Goal: Task Accomplishment & Management: Manage account settings

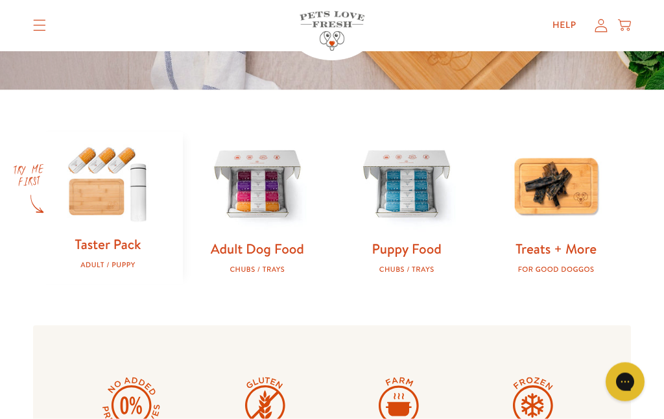
scroll to position [343, 0]
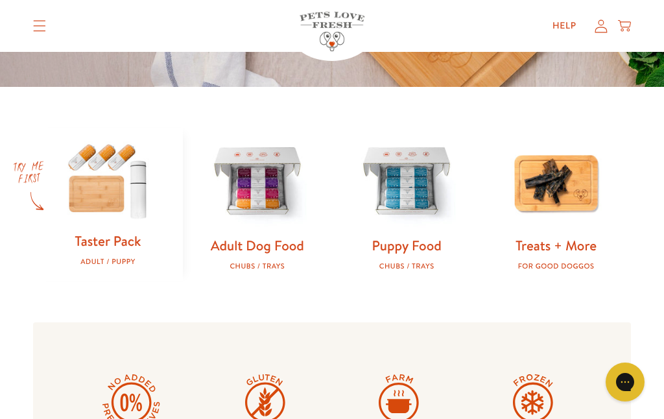
click at [276, 210] on img at bounding box center [258, 182] width 108 height 108
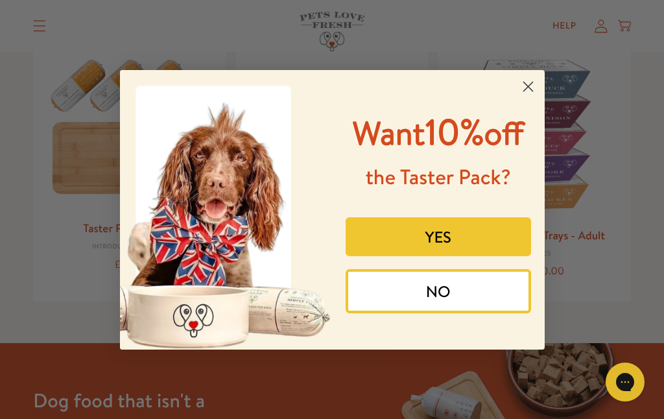
scroll to position [124, 0]
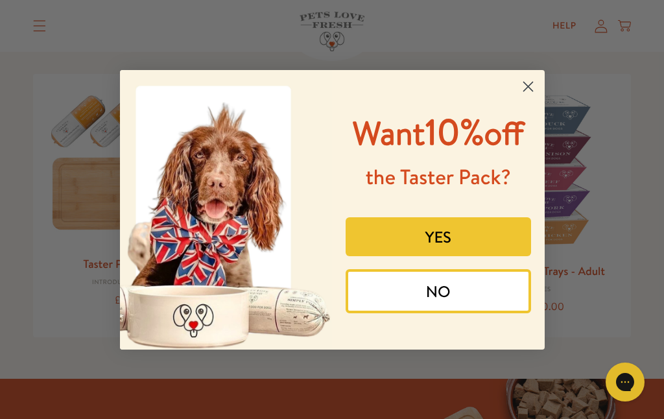
click at [444, 256] on button "YES" at bounding box center [438, 236] width 185 height 39
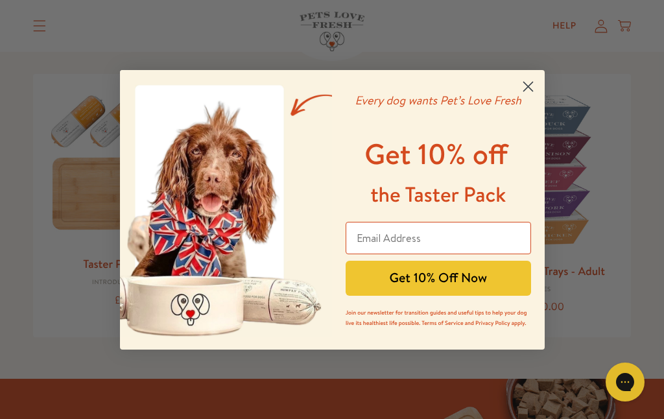
click at [387, 254] on input "Email Address" at bounding box center [438, 238] width 185 height 32
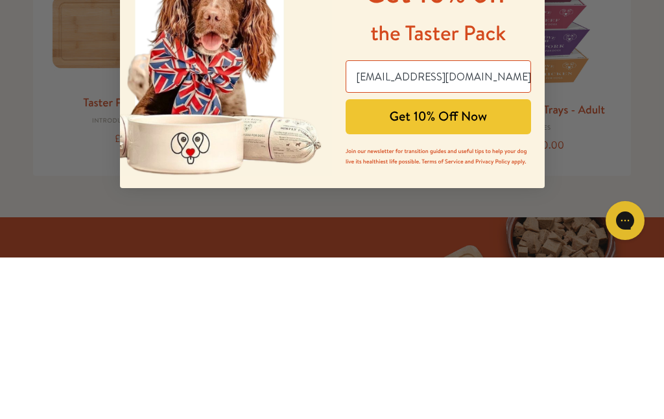
scroll to position [0, 0]
type input "[EMAIL_ADDRESS][DOMAIN_NAME]"
click at [446, 261] on button "Get 10% Off Now" at bounding box center [438, 278] width 185 height 35
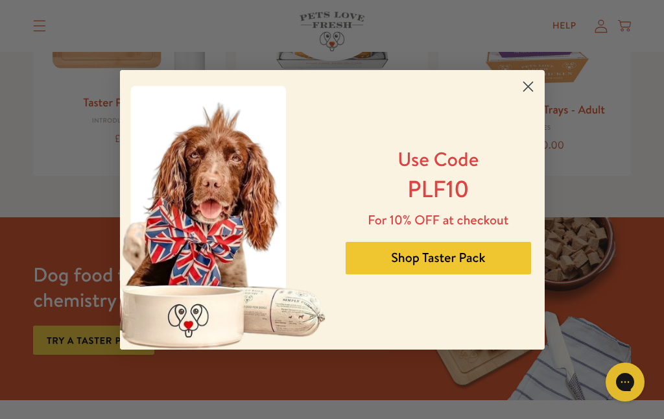
click at [452, 274] on button "Shop Taster Pack" at bounding box center [438, 258] width 185 height 32
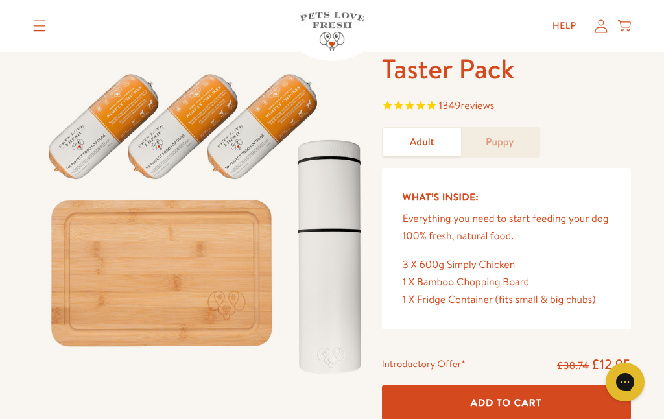
click at [606, 24] on icon at bounding box center [601, 26] width 13 height 14
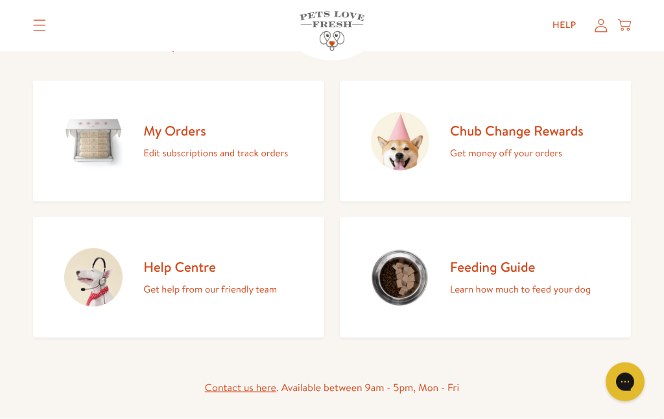
click at [202, 145] on p "Edit subscriptions and track orders" at bounding box center [215, 153] width 145 height 17
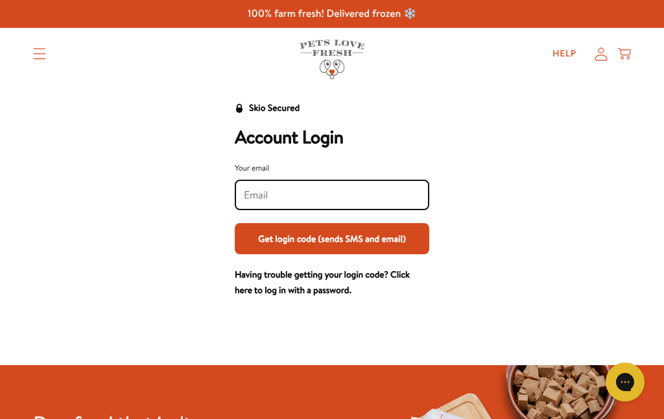
click at [281, 198] on input "Your email" at bounding box center [332, 195] width 176 height 14
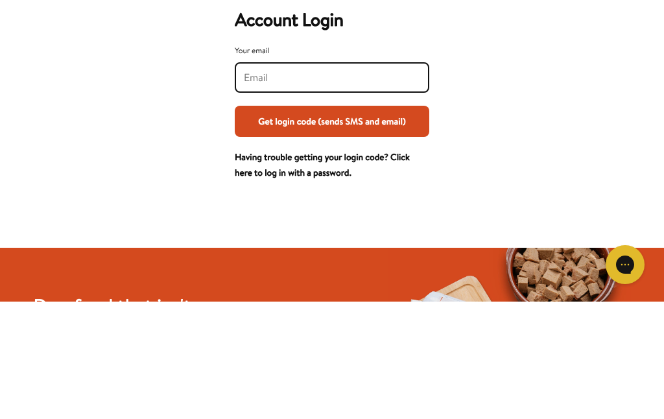
type input "[EMAIL_ADDRESS][DOMAIN_NAME]"
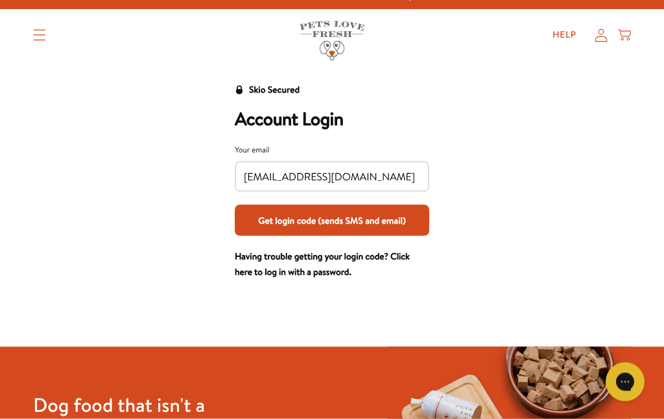
scroll to position [19, 0]
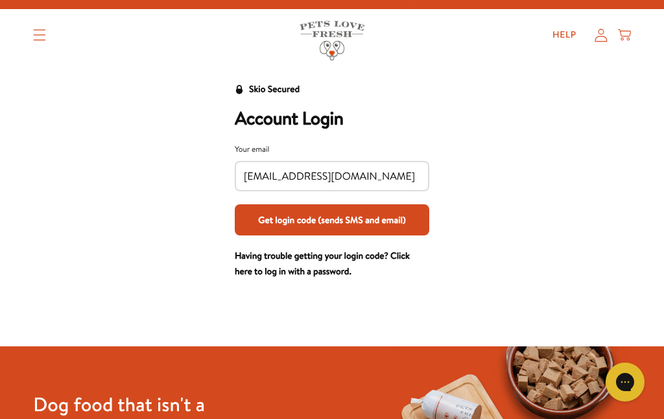
click at [350, 278] on link "Having trouble getting your login code? Click here to log in with a password." at bounding box center [322, 263] width 175 height 29
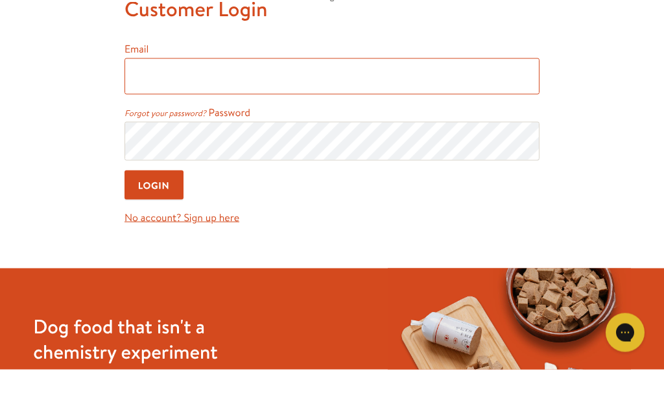
type input "[EMAIL_ADDRESS][DOMAIN_NAME]"
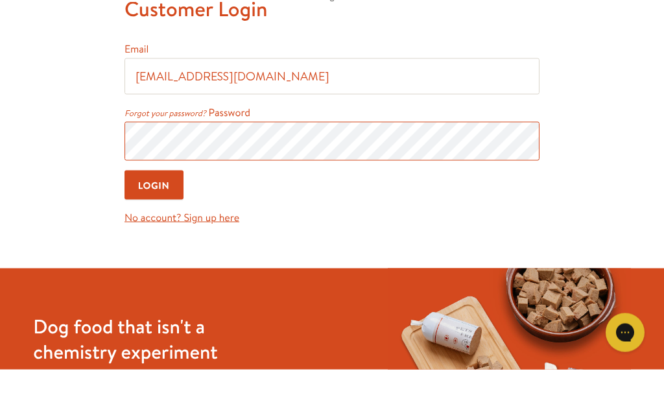
scroll to position [89, 0]
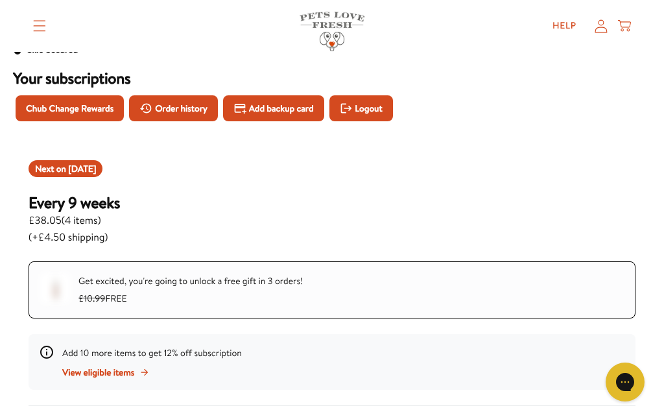
click at [183, 104] on span "Order history" at bounding box center [181, 108] width 53 height 14
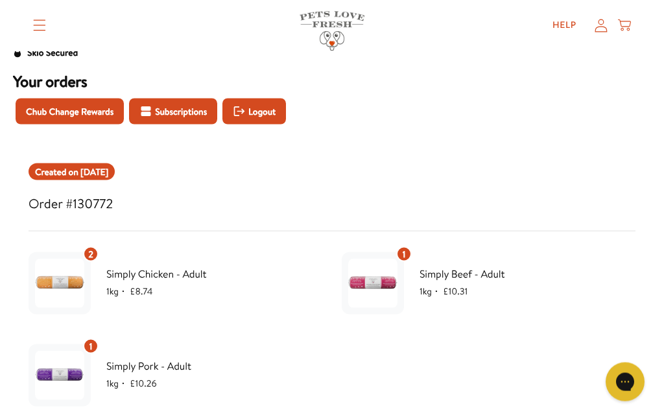
scroll to position [56, 0]
click at [189, 111] on span "Subscriptions" at bounding box center [181, 111] width 52 height 14
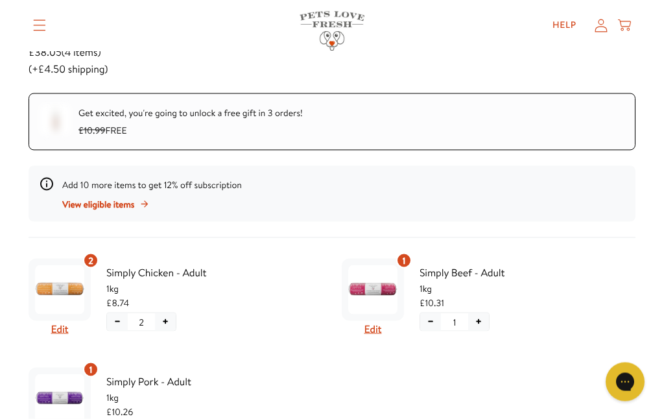
scroll to position [228, 0]
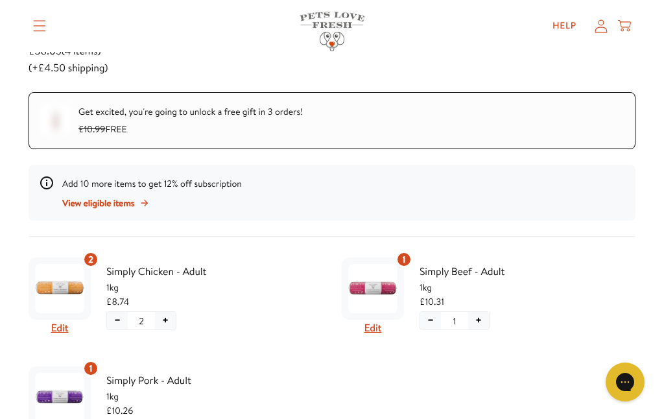
click at [130, 208] on span "View eligible items" at bounding box center [98, 203] width 72 height 14
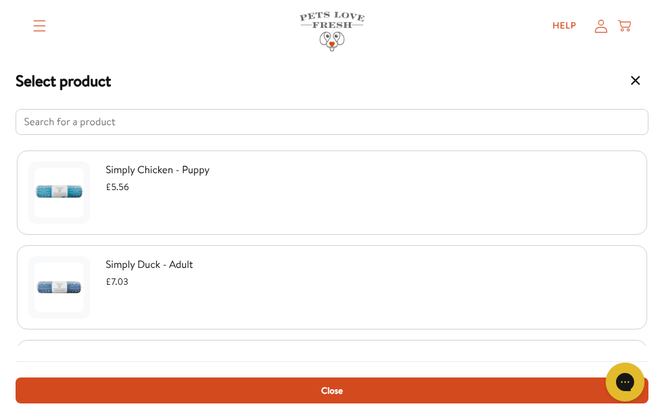
scroll to position [0, 0]
click at [636, 91] on button "Select product" at bounding box center [636, 80] width 26 height 26
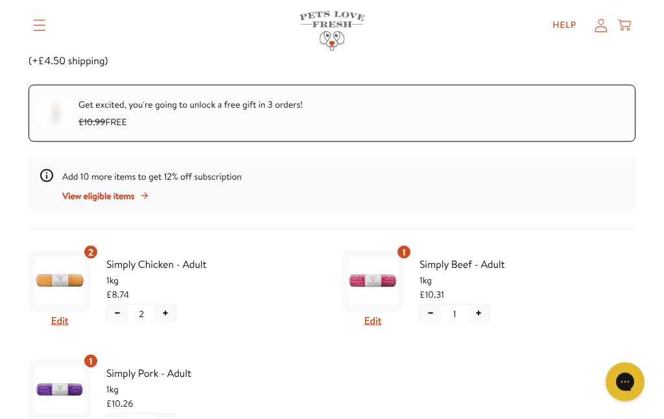
scroll to position [235, 0]
click at [379, 318] on button "Edit" at bounding box center [373, 320] width 18 height 17
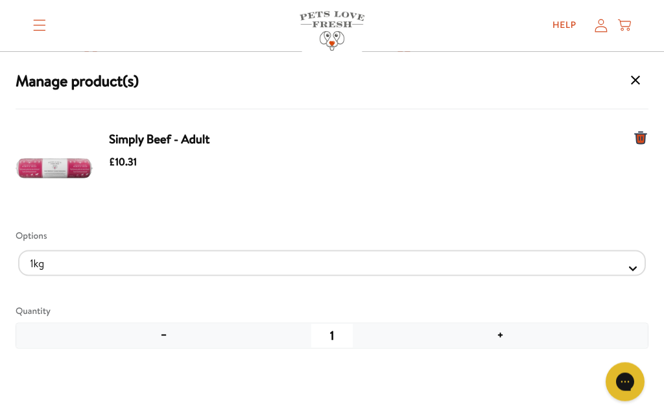
scroll to position [435, 0]
click at [166, 342] on button "−" at bounding box center [163, 336] width 295 height 25
click at [36, 238] on div "Options" at bounding box center [332, 236] width 633 height 14
click at [42, 230] on div "Options" at bounding box center [332, 236] width 633 height 14
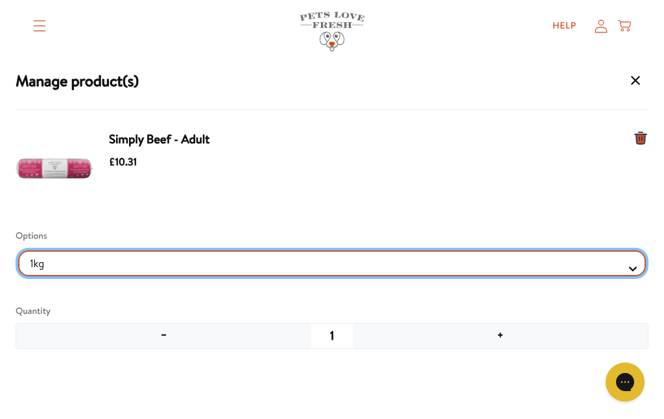
click at [625, 275] on Selector "1kg 600g" at bounding box center [332, 263] width 628 height 26
click at [638, 275] on Selector "1kg 600g" at bounding box center [332, 263] width 628 height 26
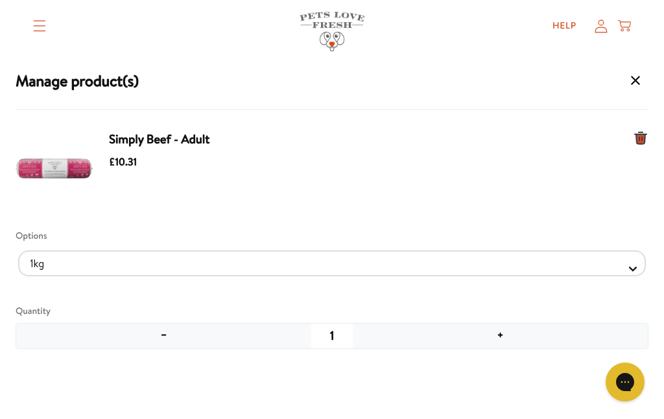
click at [647, 140] on icon "Manage products for subscription" at bounding box center [641, 138] width 16 height 16
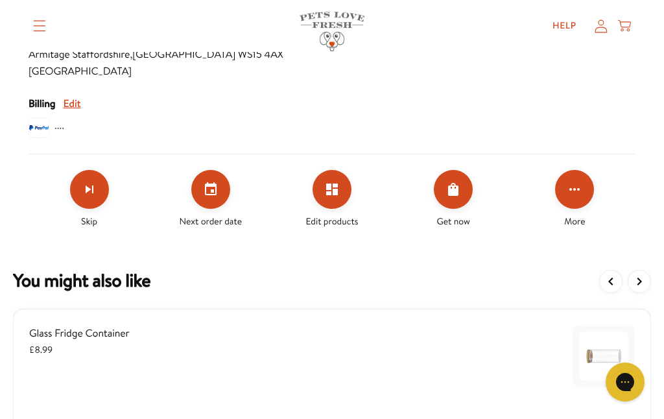
click at [90, 184] on icon "Skip subscription" at bounding box center [90, 190] width 16 height 16
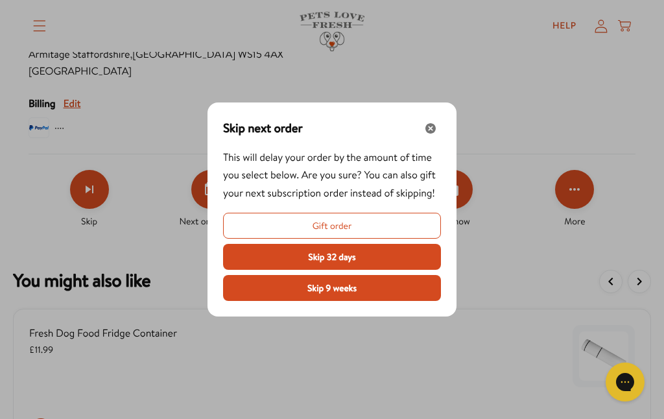
click at [431, 134] on icon "Close" at bounding box center [430, 128] width 10 height 10
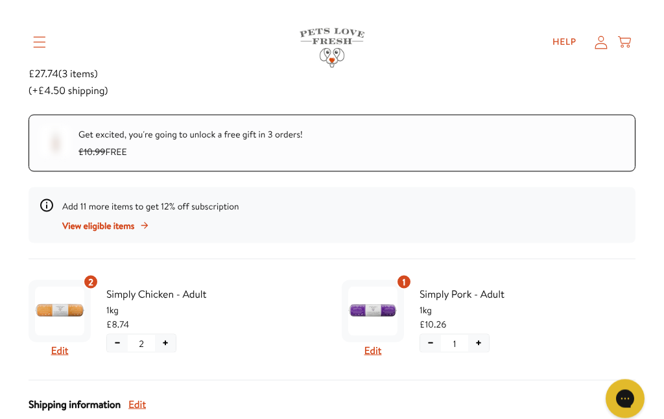
scroll to position [205, 0]
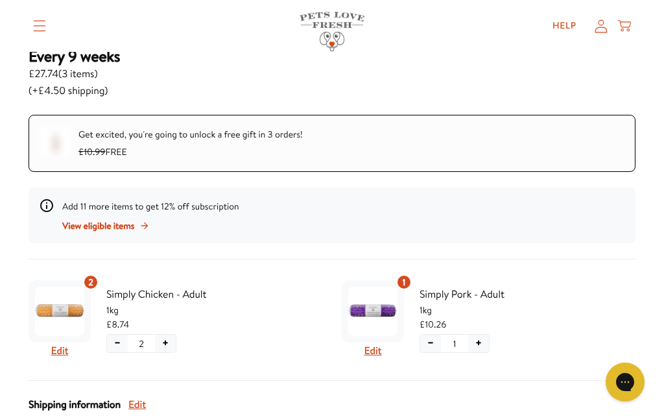
click at [377, 352] on button "Edit" at bounding box center [373, 350] width 18 height 17
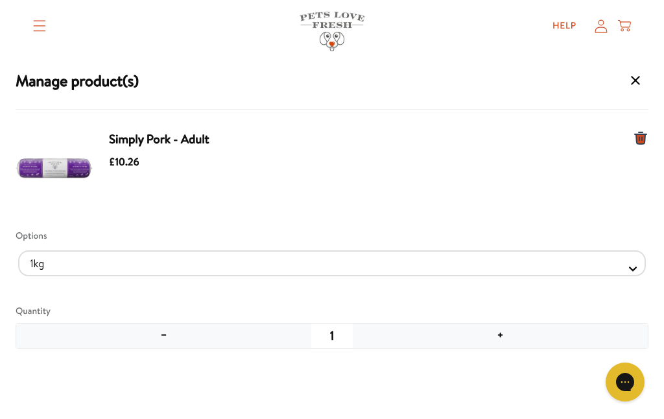
click at [498, 343] on button "+" at bounding box center [500, 336] width 295 height 25
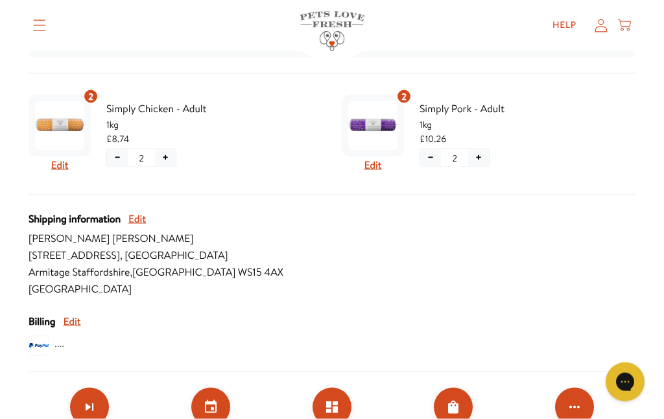
scroll to position [399, 0]
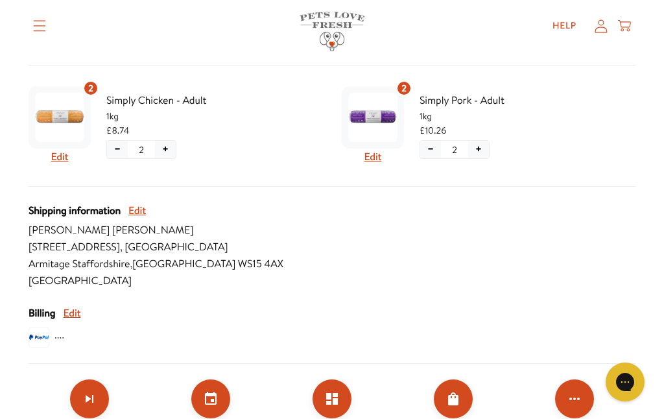
click at [77, 318] on button "Edit" at bounding box center [72, 313] width 18 height 17
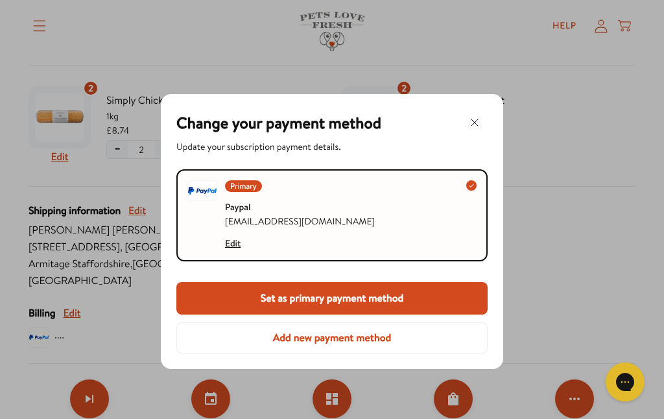
click at [232, 247] on button "Edit" at bounding box center [233, 243] width 16 height 14
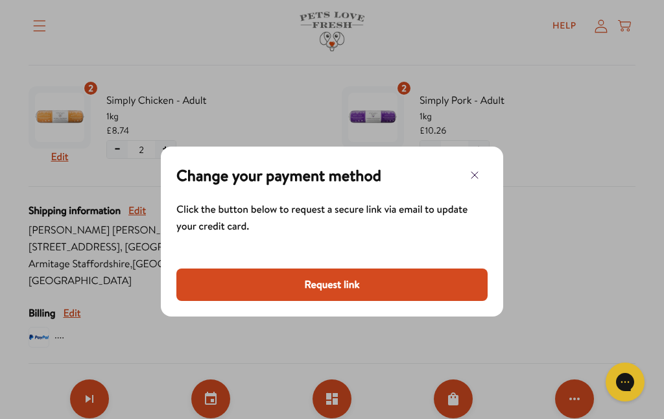
click at [475, 181] on icon "button" at bounding box center [475, 175] width 16 height 16
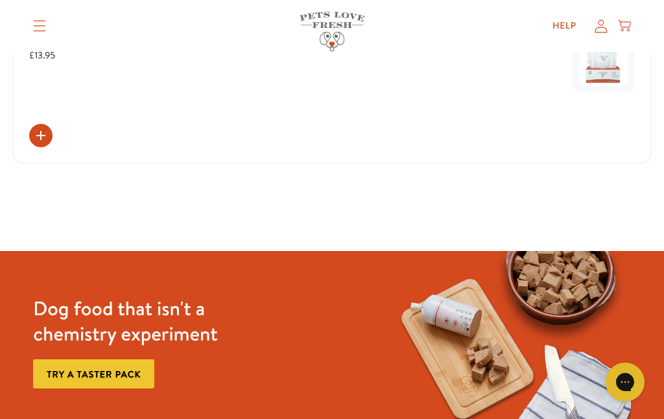
scroll to position [1084, 0]
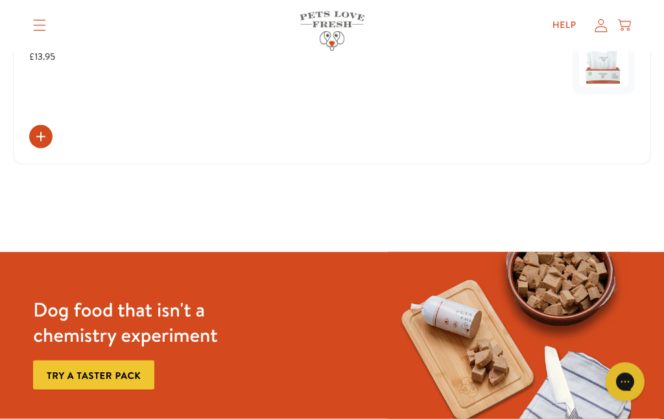
click at [45, 16] on summary "Translation missing: en.sections.header.menu" at bounding box center [40, 26] width 34 height 32
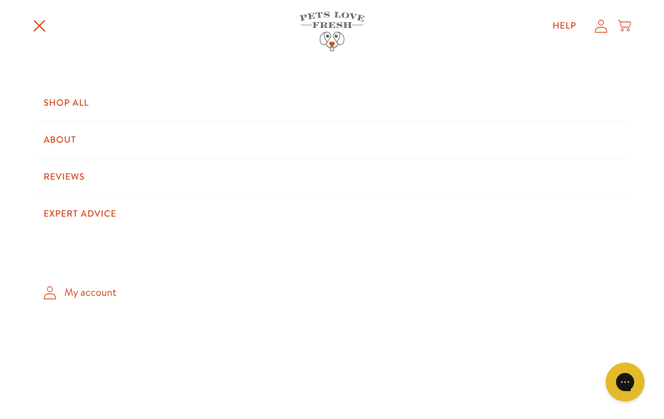
click at [63, 300] on link "My account" at bounding box center [332, 292] width 598 height 38
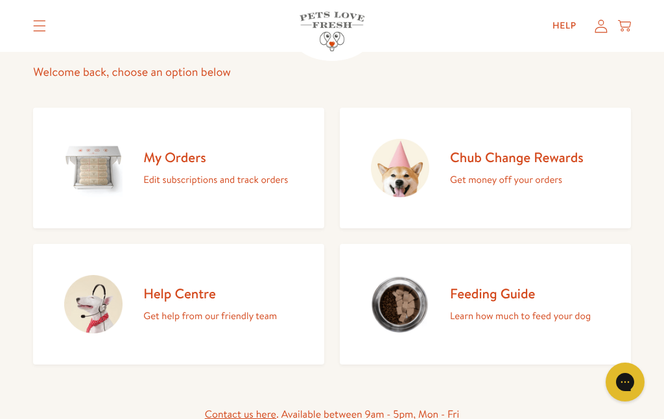
click at [208, 184] on p "Edit subscriptions and track orders" at bounding box center [215, 179] width 145 height 17
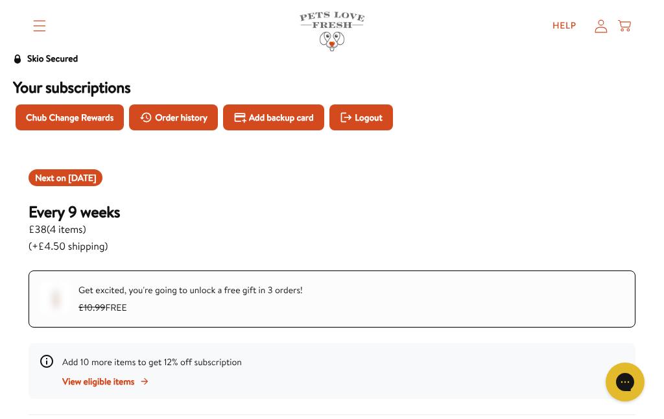
scroll to position [49, 0]
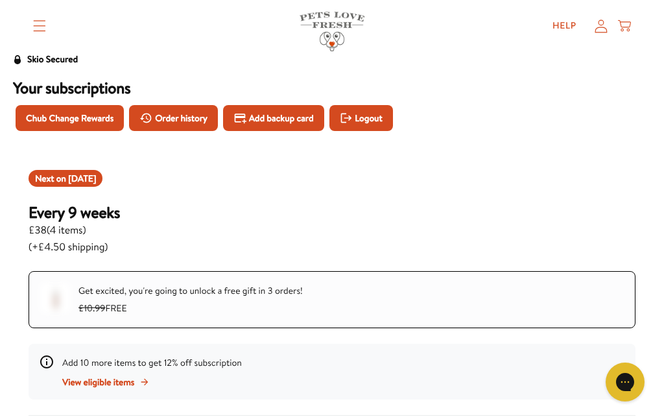
click at [80, 176] on span "[DATE]" at bounding box center [82, 178] width 28 height 13
click at [75, 187] on div "Next on Sep 16, 2025 Every 9 weeks £38 ( 4 items ) (+£4.50 shipping)" at bounding box center [332, 213] width 607 height 86
click at [80, 228] on span "£38 ( 4 items )" at bounding box center [74, 230] width 91 height 17
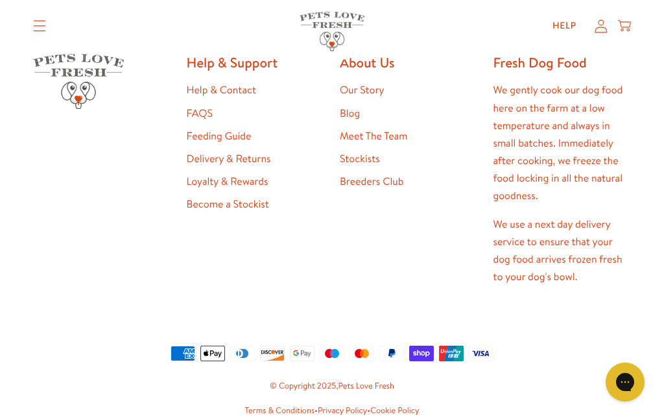
scroll to position [1525, 0]
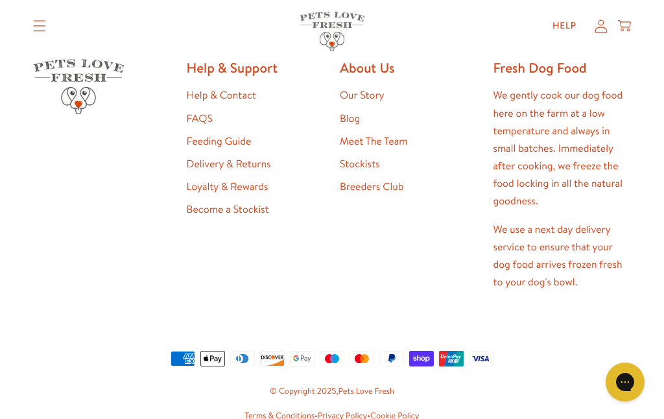
click at [230, 94] on link "Help & Contact" at bounding box center [221, 95] width 69 height 14
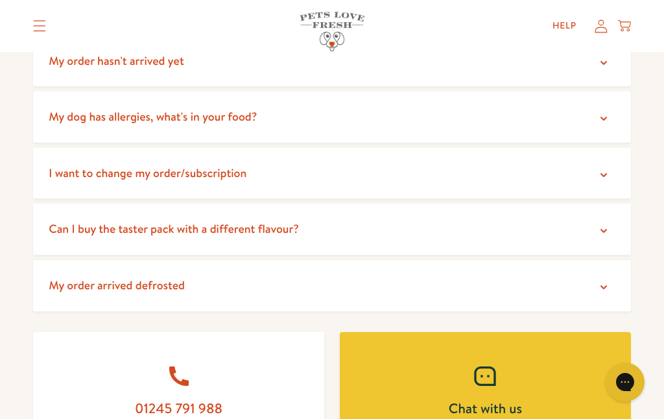
scroll to position [304, 0]
click at [611, 176] on summary "I want to change my order/subscription" at bounding box center [332, 172] width 598 height 51
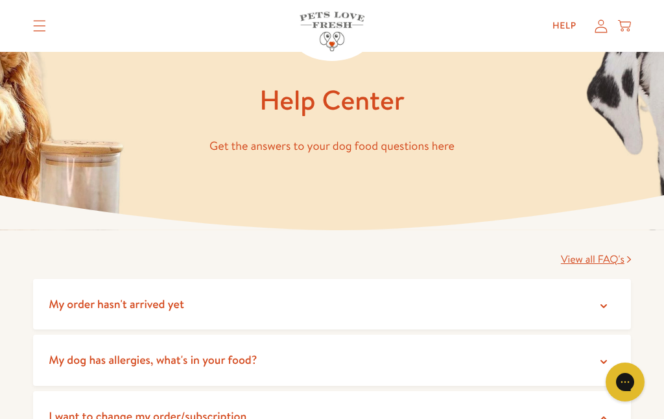
scroll to position [0, 0]
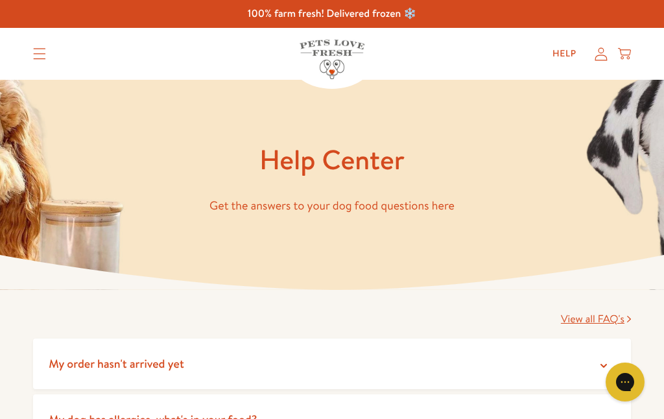
click at [599, 67] on div "Shop All About Reviews Expert Advice My account Shop All About Reviews Expert A…" at bounding box center [332, 54] width 598 height 52
click at [597, 60] on icon at bounding box center [601, 53] width 12 height 13
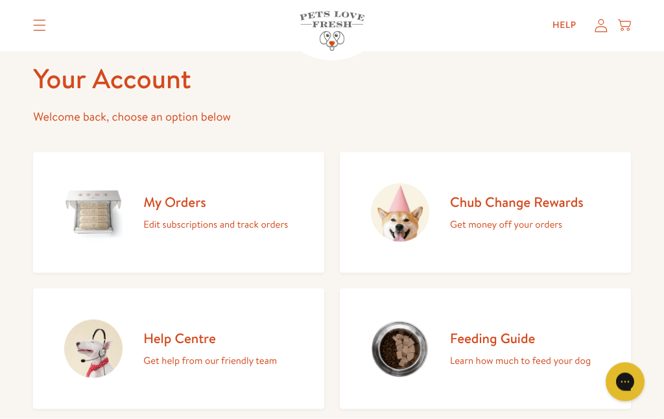
scroll to position [61, 0]
click at [188, 222] on p "Edit subscriptions and track orders" at bounding box center [215, 223] width 145 height 17
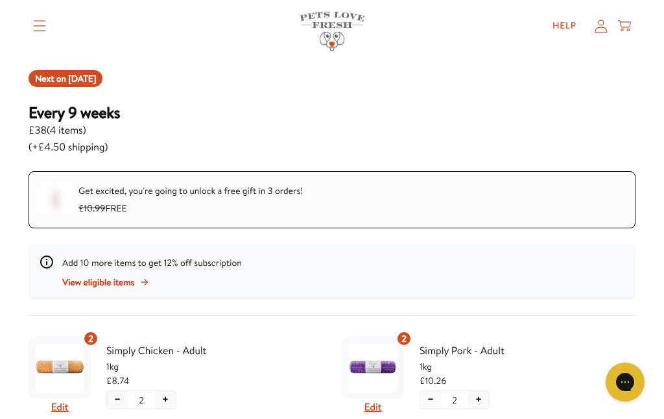
scroll to position [144, 0]
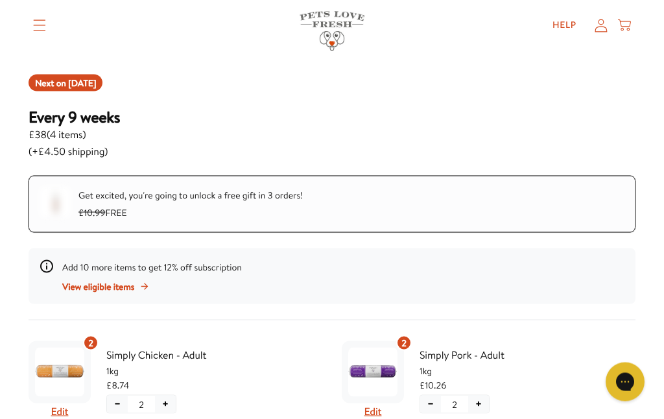
click at [82, 88] on span "[DATE]" at bounding box center [82, 83] width 28 height 13
click at [86, 83] on span "[DATE]" at bounding box center [82, 83] width 28 height 13
click at [89, 126] on span "£38 ( 4 items )" at bounding box center [74, 134] width 91 height 17
click at [93, 128] on span "£38 ( 4 items )" at bounding box center [74, 134] width 91 height 17
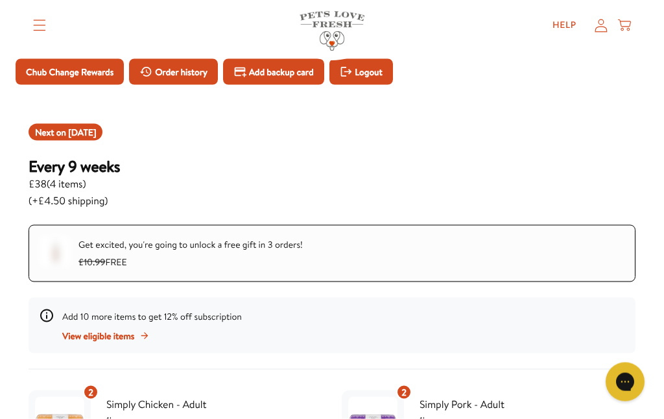
scroll to position [95, 0]
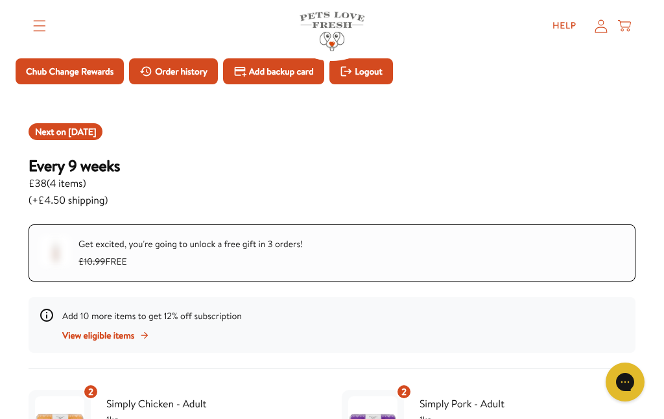
click at [192, 71] on span "Order history" at bounding box center [181, 71] width 53 height 14
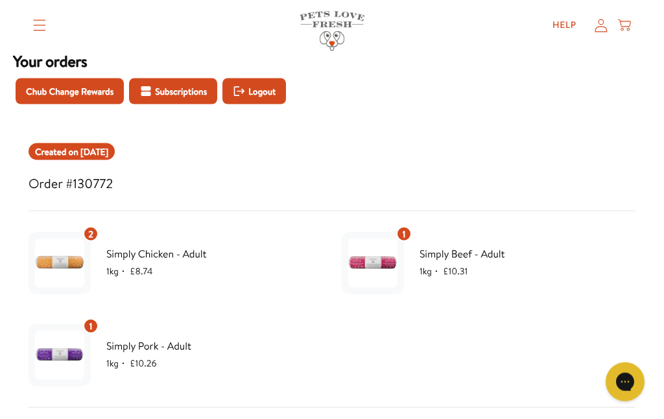
scroll to position [76, 0]
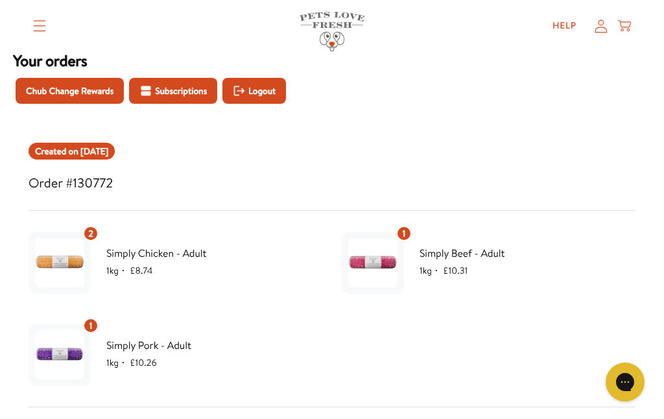
click at [115, 159] on div "Created on [DATE]" at bounding box center [72, 151] width 86 height 17
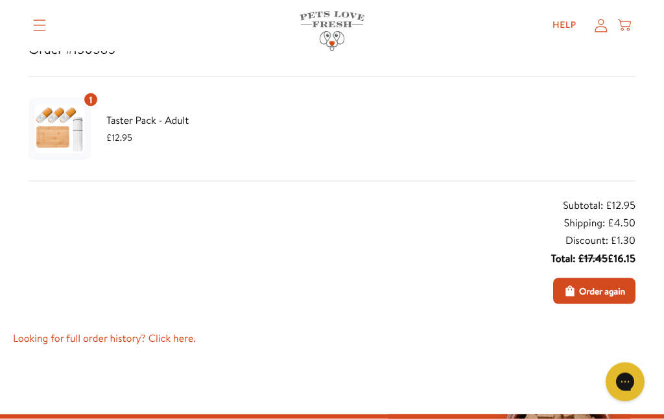
scroll to position [943, 0]
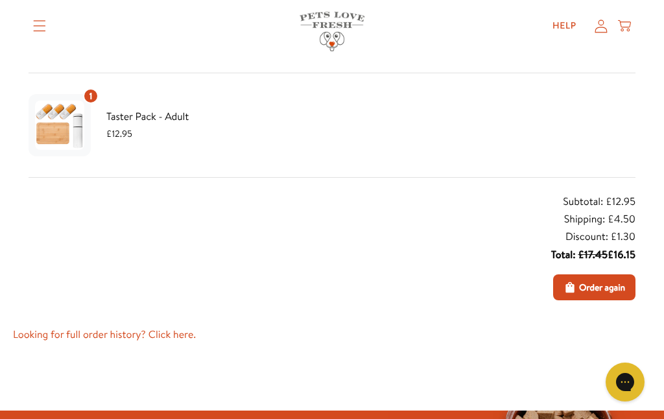
click at [187, 337] on link "Looking for full order history? Click here." at bounding box center [332, 335] width 638 height 18
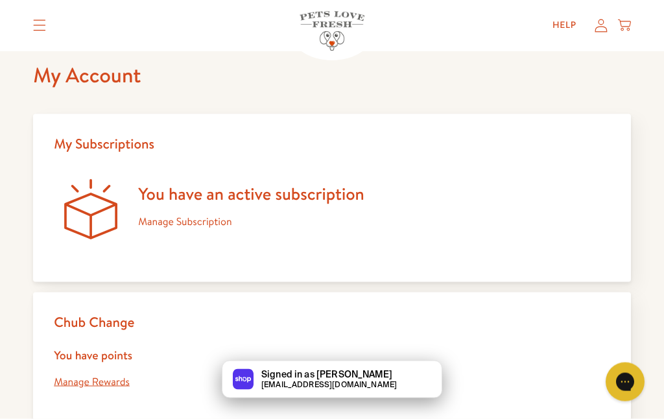
scroll to position [43, 0]
click at [187, 227] on link "Manage Subscription" at bounding box center [184, 222] width 93 height 14
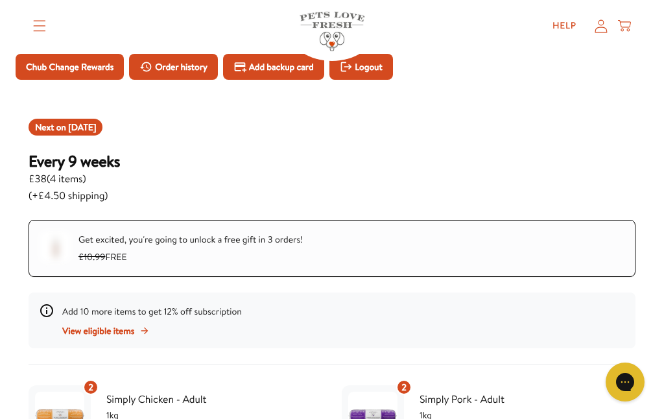
scroll to position [99, 0]
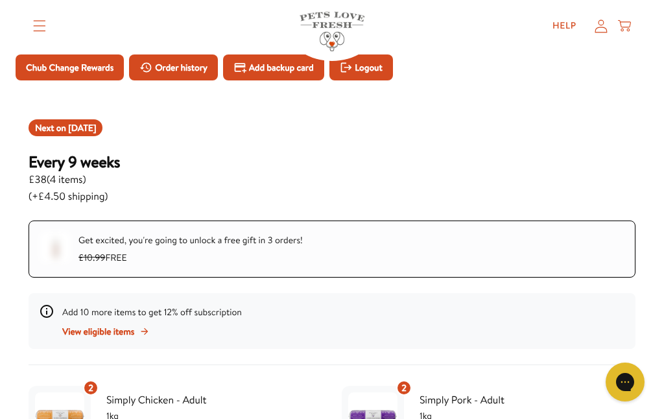
click at [140, 255] on div "Get excited, you're going to unlock a free gift in 3 orders! £10.99 FREE" at bounding box center [190, 249] width 224 height 35
click at [180, 253] on div "Get excited, you're going to unlock a free gift in 3 orders! £10.99 FREE" at bounding box center [190, 249] width 224 height 35
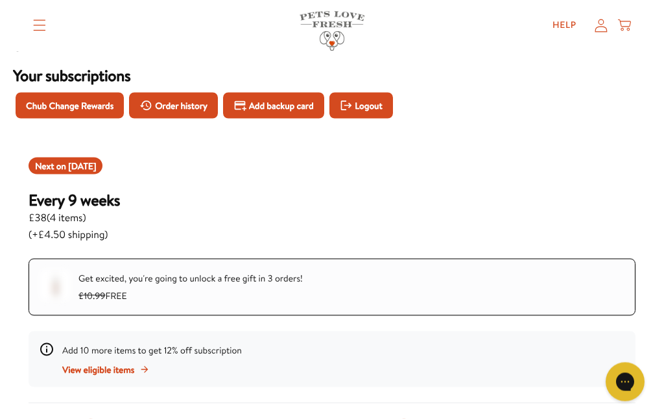
scroll to position [62, 0]
click at [182, 104] on span "Order history" at bounding box center [181, 105] width 53 height 14
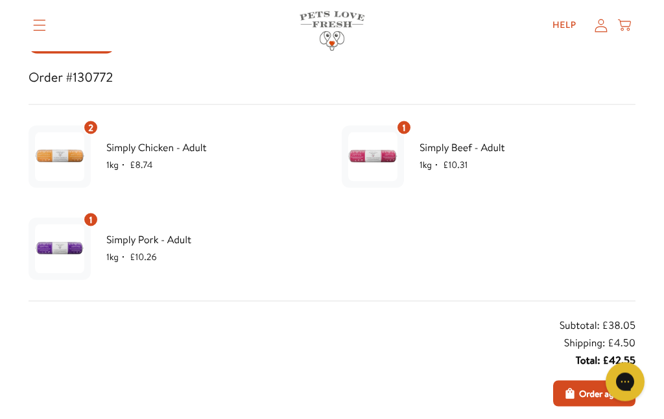
scroll to position [184, 0]
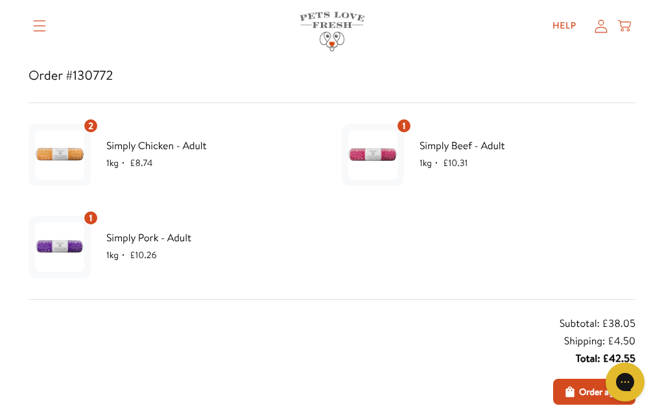
click at [386, 171] on img at bounding box center [372, 154] width 49 height 49
click at [412, 141] on div "1 Simply Beef - Adult 1kg ・ £10.31" at bounding box center [489, 155] width 294 height 73
click at [468, 158] on span "£10.31" at bounding box center [455, 162] width 25 height 13
click at [468, 157] on span "£10.31" at bounding box center [455, 162] width 25 height 13
click at [449, 171] on div "Simply Beef - Adult 1kg ・ £10.31" at bounding box center [528, 154] width 216 height 34
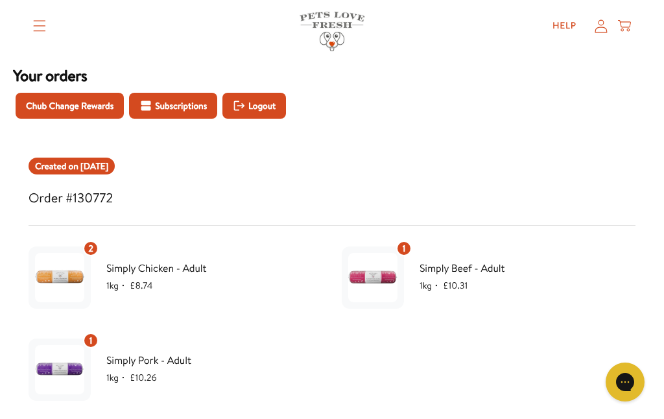
scroll to position [60, 0]
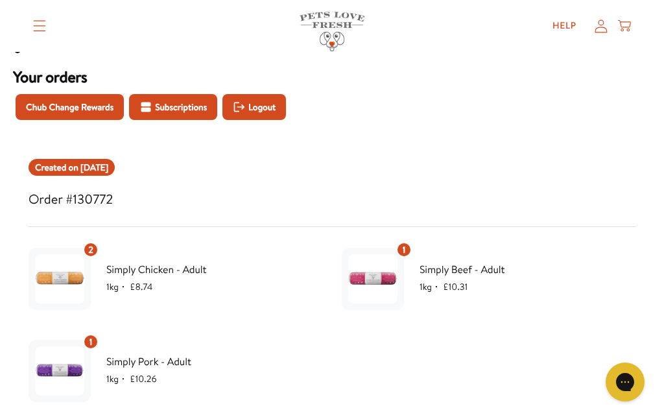
click at [179, 115] on button "Subscriptions" at bounding box center [173, 107] width 88 height 26
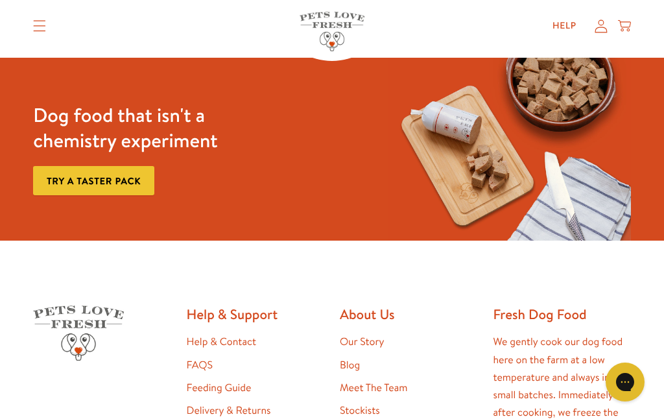
scroll to position [1278, 0]
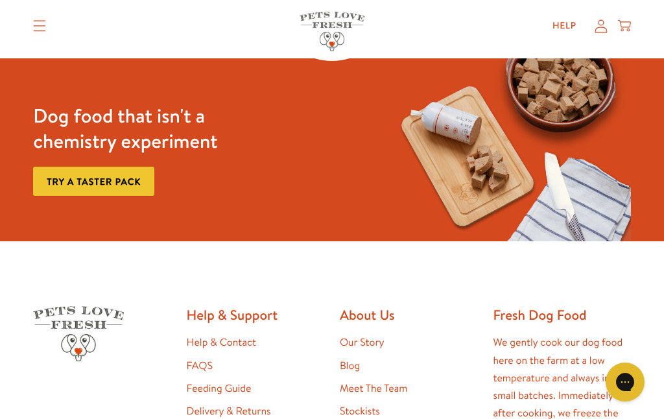
click at [603, 32] on icon at bounding box center [601, 26] width 13 height 14
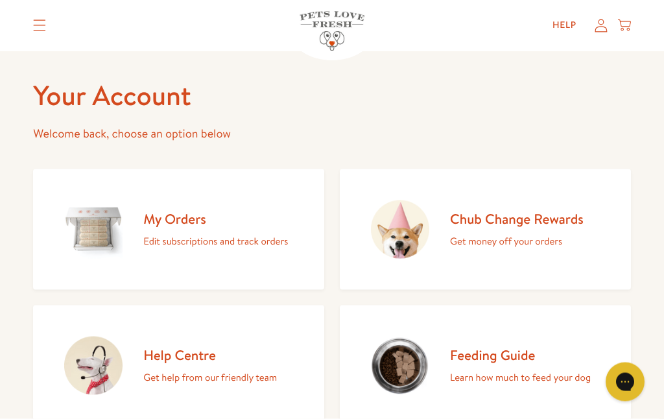
scroll to position [45, 0]
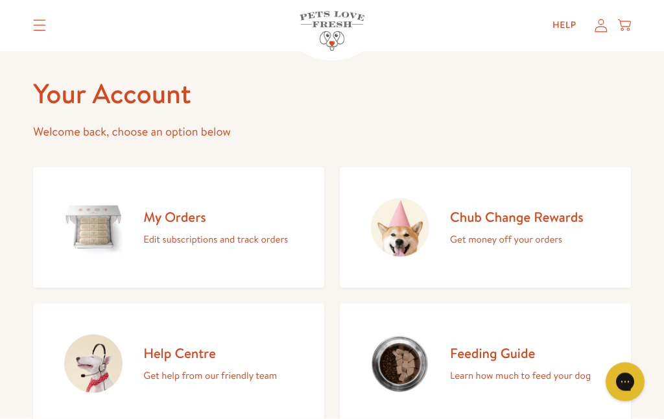
click at [417, 362] on img at bounding box center [400, 364] width 58 height 58
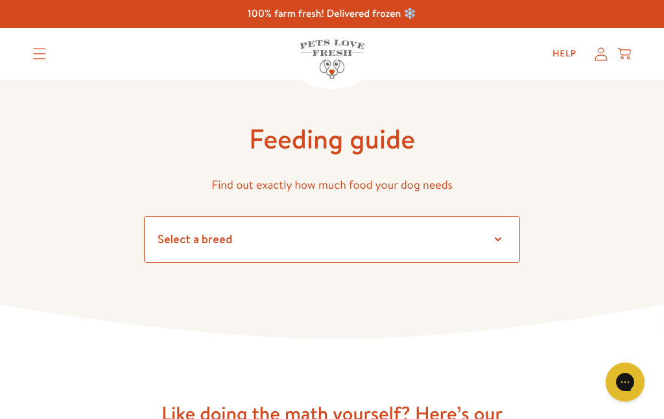
click at [494, 245] on select "Select a breed Affenpinscher Afghan hound Airedale terrier Akita Alaskan Malamu…" at bounding box center [332, 239] width 376 height 47
select select "2.5"
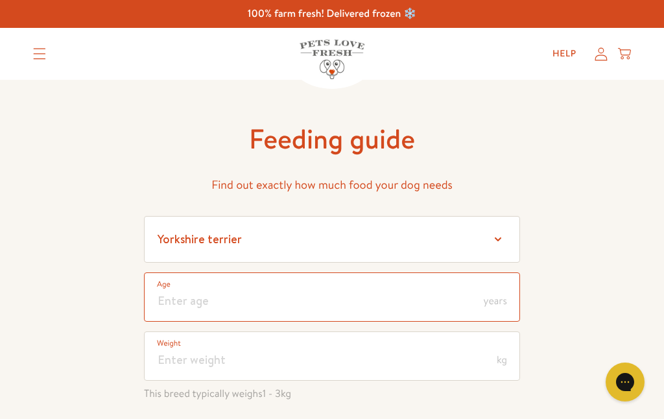
click at [195, 296] on input "number" at bounding box center [332, 296] width 376 height 49
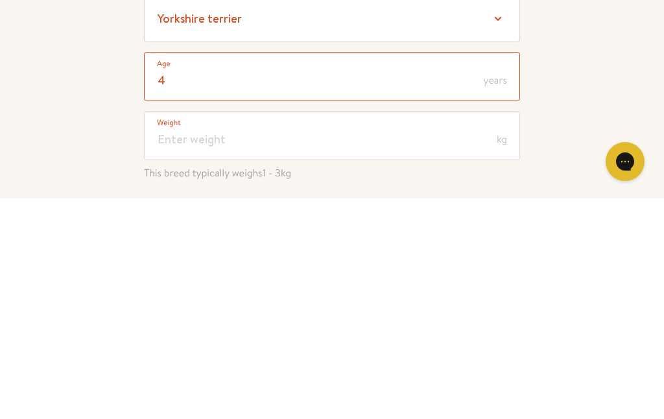
type input "4"
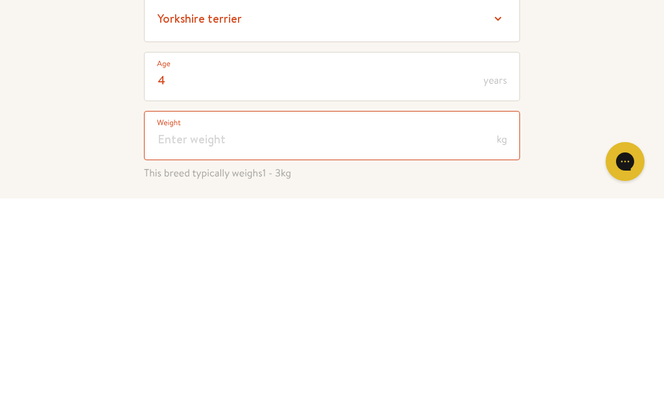
click at [188, 331] on input "number" at bounding box center [332, 355] width 376 height 49
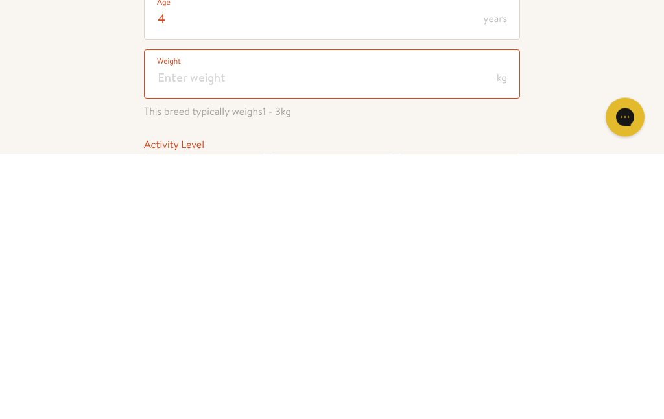
type input "4"
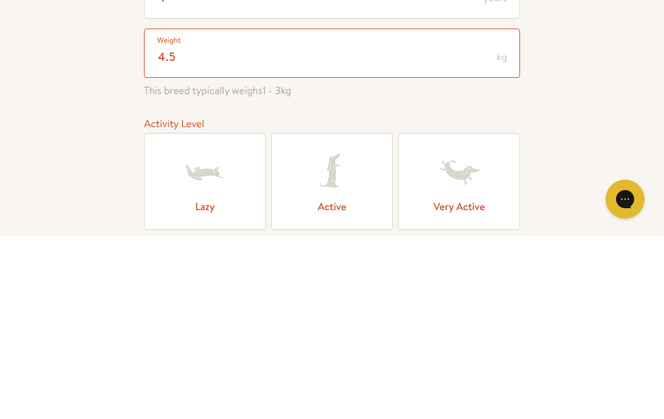
scroll to position [126, 0]
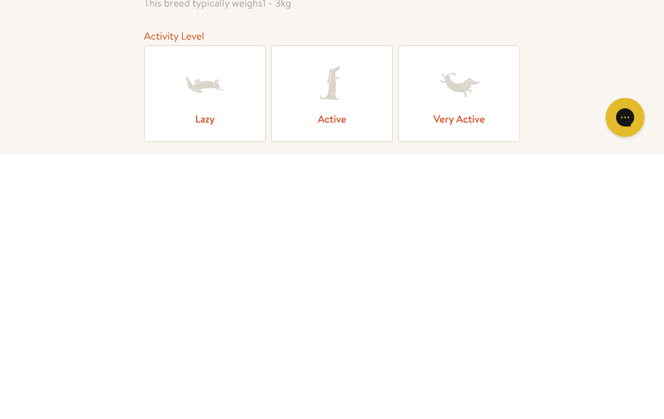
type input "4.5"
click at [344, 310] on label "Active" at bounding box center [332, 358] width 122 height 97
click at [0, 0] on input "Active" at bounding box center [0, 0] width 0 height 0
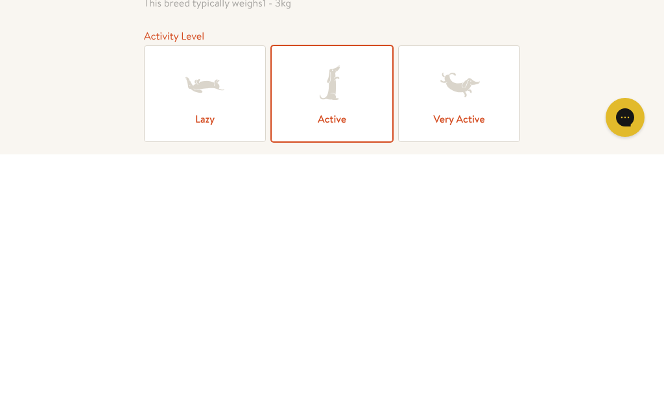
scroll to position [390, 0]
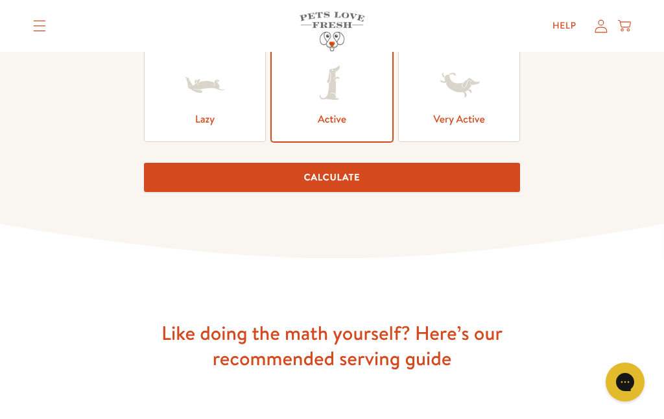
click at [337, 181] on button "Calculate" at bounding box center [332, 177] width 376 height 29
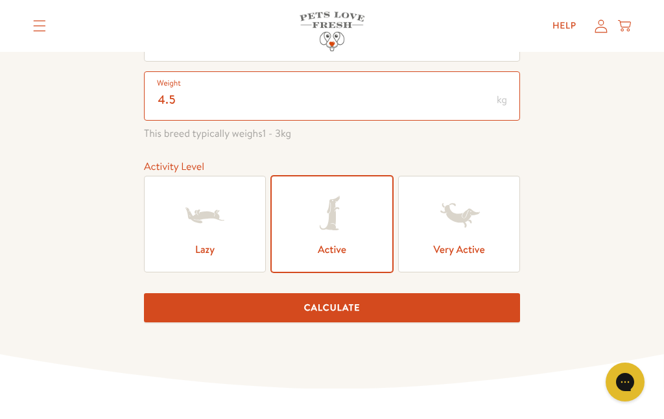
click at [192, 104] on input "4.5" at bounding box center [332, 95] width 376 height 49
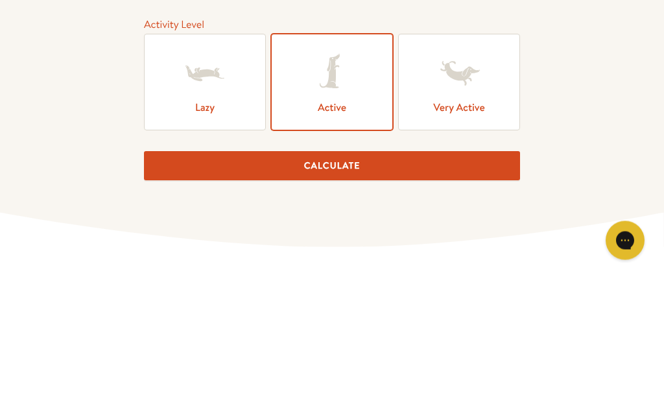
click at [342, 293] on button "Calculate" at bounding box center [332, 307] width 376 height 29
click at [350, 293] on button "Calculate" at bounding box center [332, 307] width 376 height 29
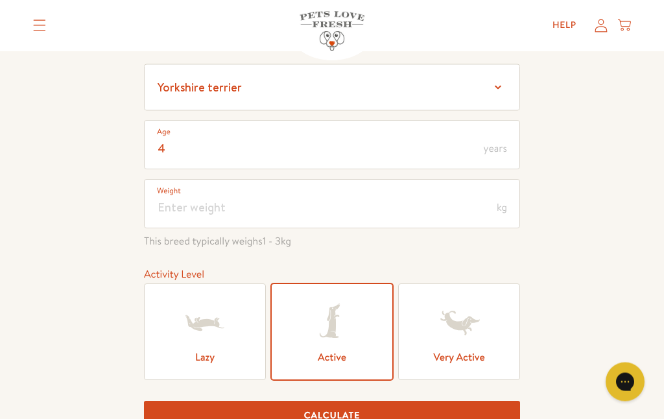
scroll to position [149, 0]
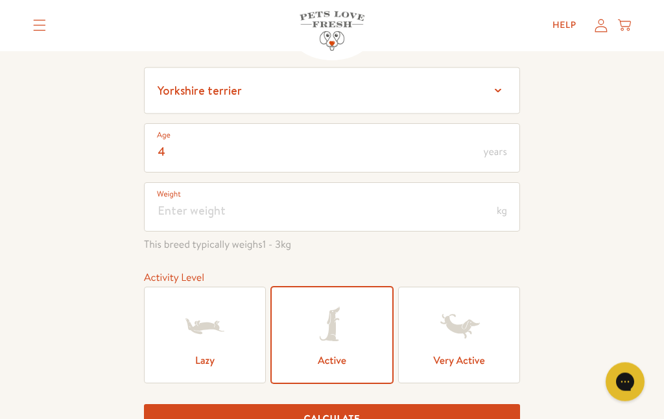
click at [505, 215] on span "kg" at bounding box center [502, 211] width 10 height 10
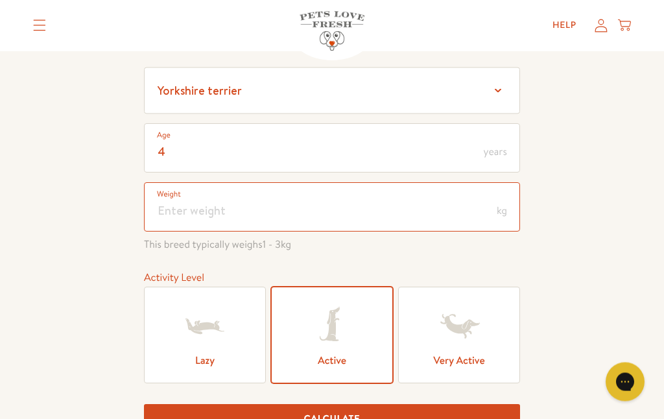
click at [195, 207] on input "number" at bounding box center [332, 207] width 376 height 49
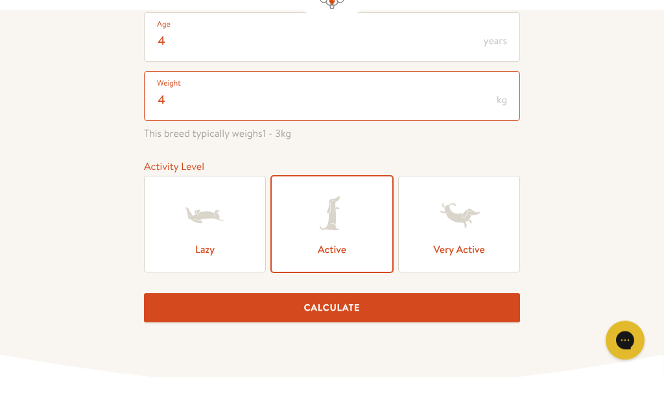
scroll to position [237, 0]
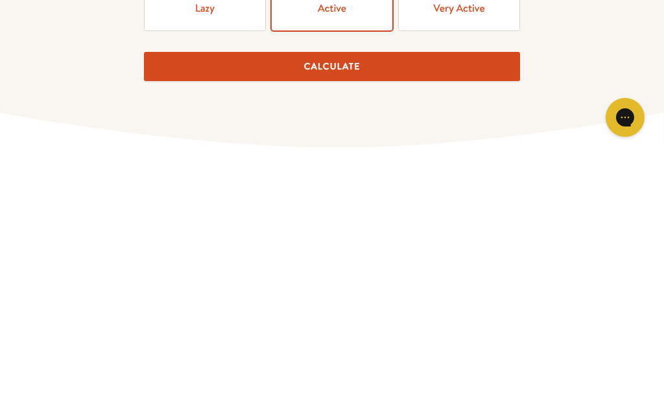
type input "4"
click at [332, 316] on button "Calculate" at bounding box center [332, 330] width 376 height 29
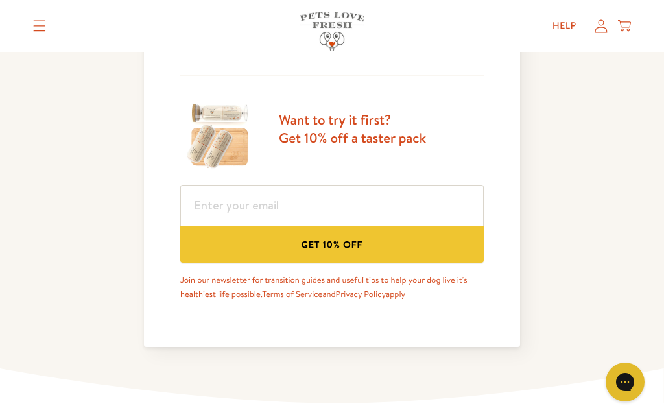
scroll to position [788, 0]
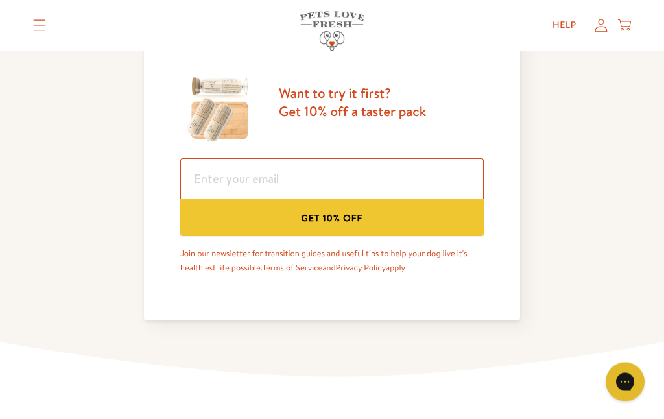
click at [244, 190] on input "email" at bounding box center [332, 179] width 304 height 41
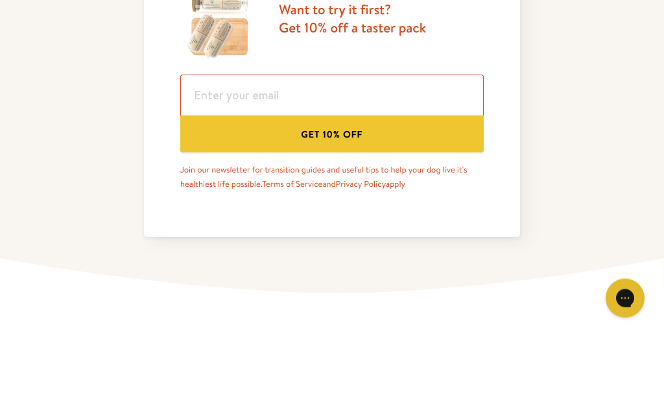
type input "ccopeknowles@yahoo.co.uk"
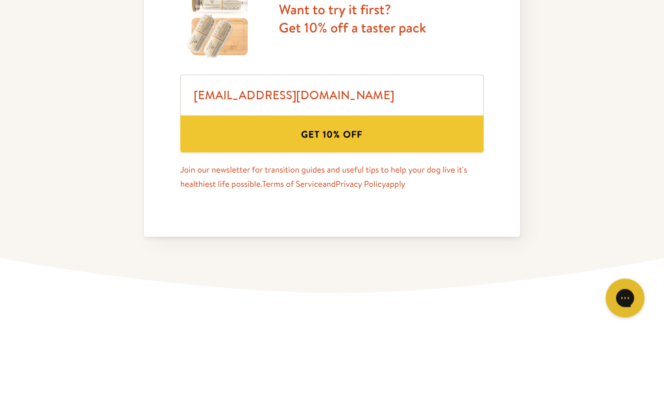
scroll to position [872, 0]
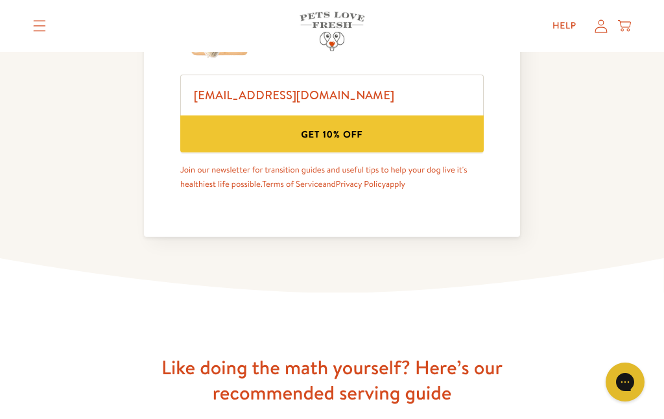
click at [340, 152] on button "Get 10% off" at bounding box center [332, 133] width 304 height 37
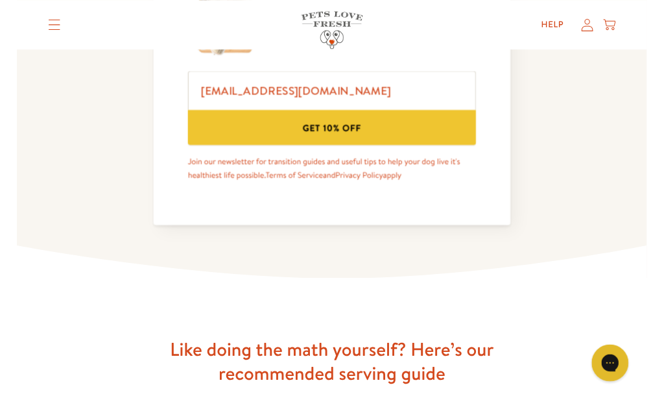
scroll to position [884, 0]
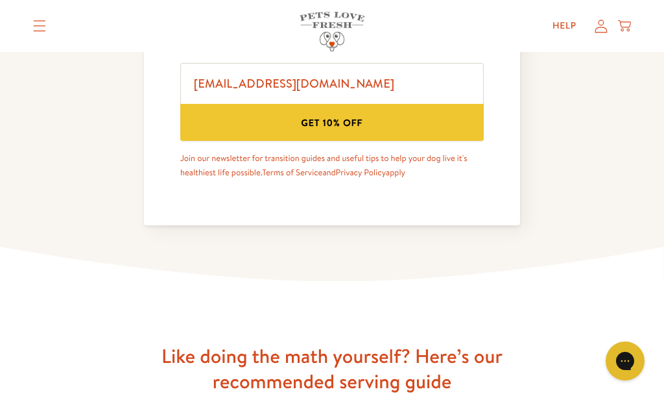
click at [602, 31] on icon at bounding box center [601, 26] width 13 height 14
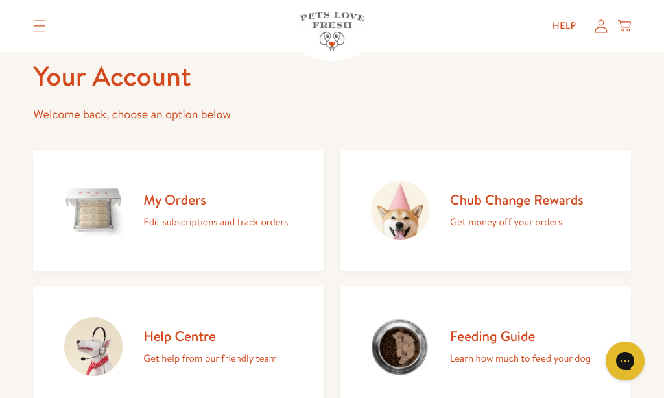
click at [200, 219] on p "Edit subscriptions and track orders" at bounding box center [215, 221] width 145 height 17
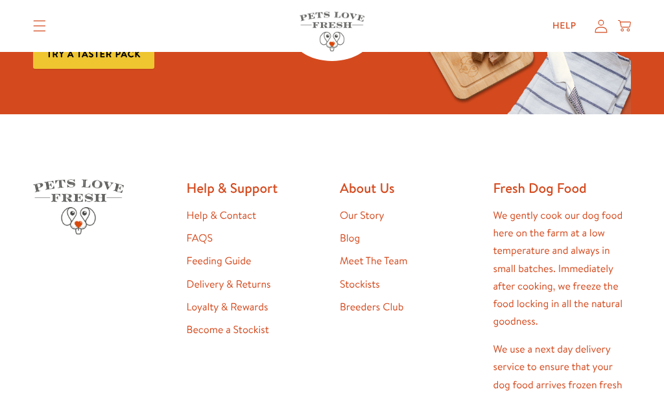
scroll to position [168, 0]
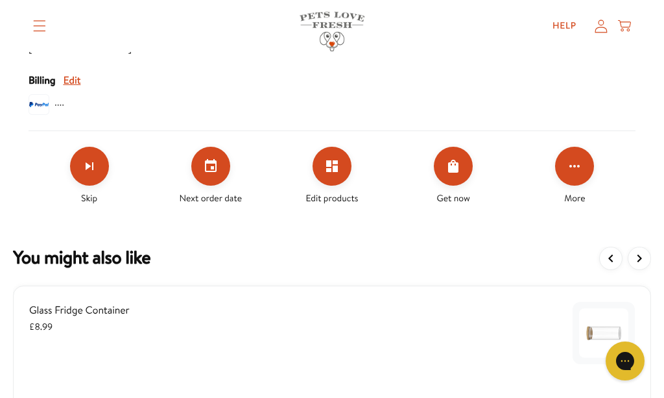
scroll to position [631, 0]
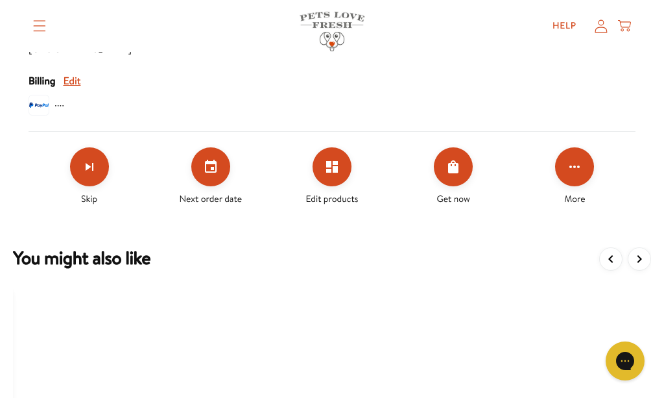
click at [216, 163] on icon "Set your next order date" at bounding box center [211, 166] width 12 height 13
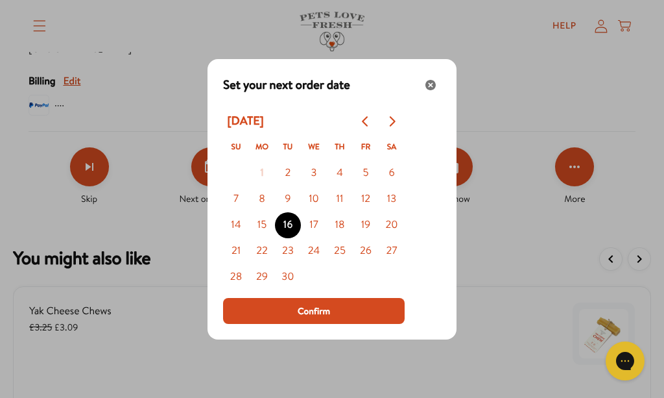
click at [291, 212] on button "9" at bounding box center [288, 199] width 26 height 26
click at [267, 212] on button "8" at bounding box center [262, 199] width 26 height 26
click at [328, 318] on span "Confirm" at bounding box center [314, 311] width 32 height 14
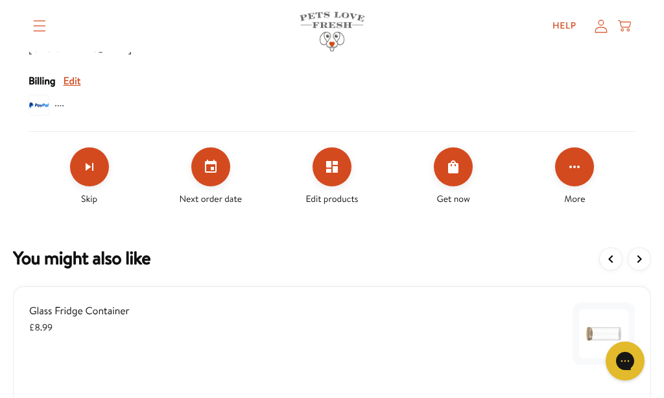
click at [570, 184] on button "Click for more options" at bounding box center [574, 166] width 39 height 39
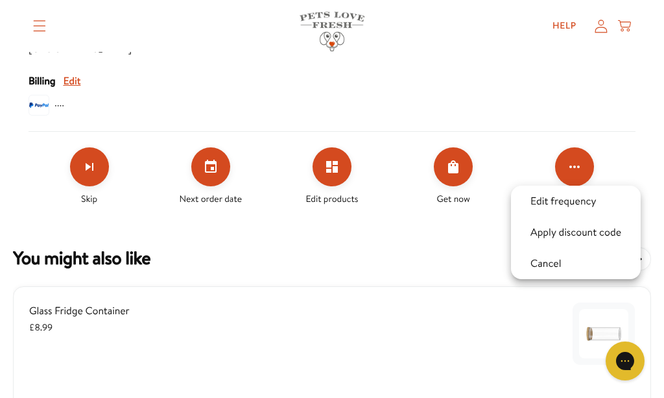
click at [574, 188] on li "Edit frequency" at bounding box center [576, 200] width 130 height 31
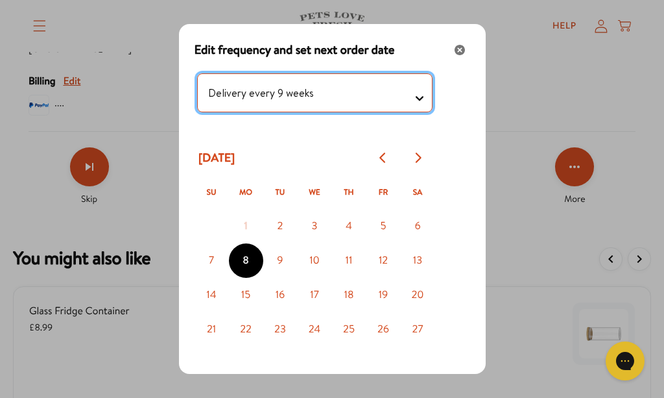
click at [423, 98] on testing "Delivery every 1 week Delivery every 2 weeks Delivery every 3 weeks Delivery ev…" at bounding box center [314, 92] width 235 height 39
select testing "Delivery every 7 weeks"
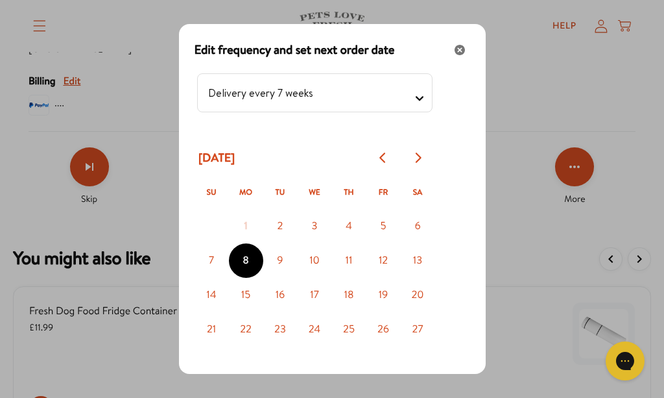
click at [326, 397] on span "Apply" at bounding box center [315, 404] width 23 height 14
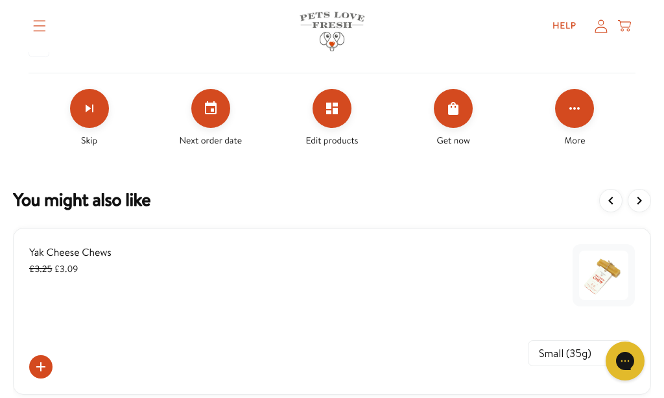
scroll to position [686, 0]
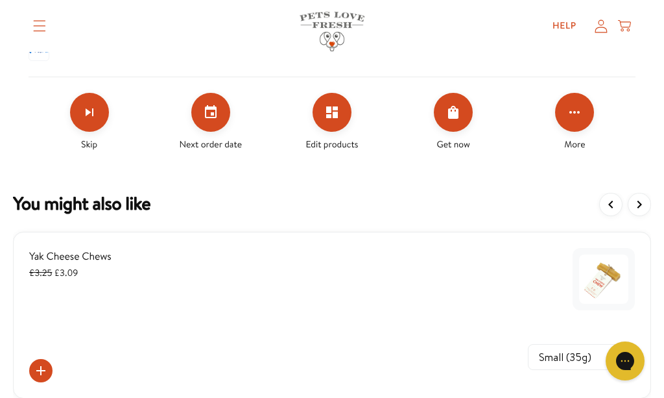
click at [575, 120] on button "Click for more options" at bounding box center [574, 112] width 39 height 39
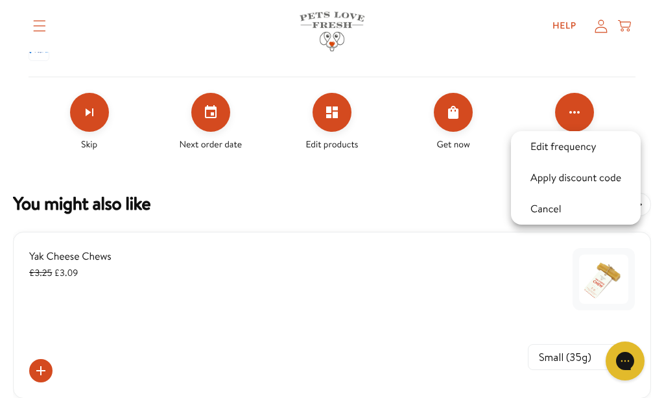
click at [583, 184] on button "Apply discount code" at bounding box center [576, 178] width 99 height 16
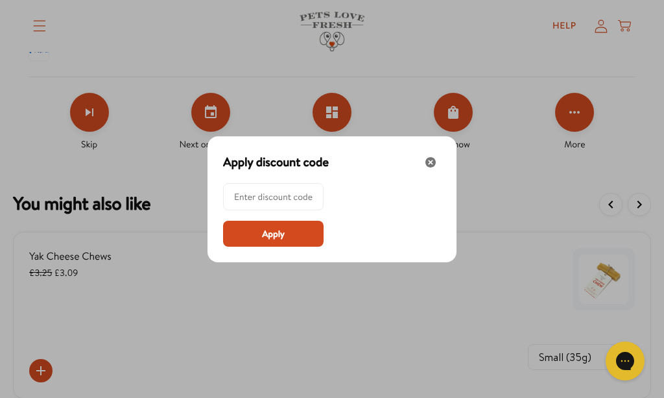
click at [266, 209] on input at bounding box center [277, 197] width 86 height 26
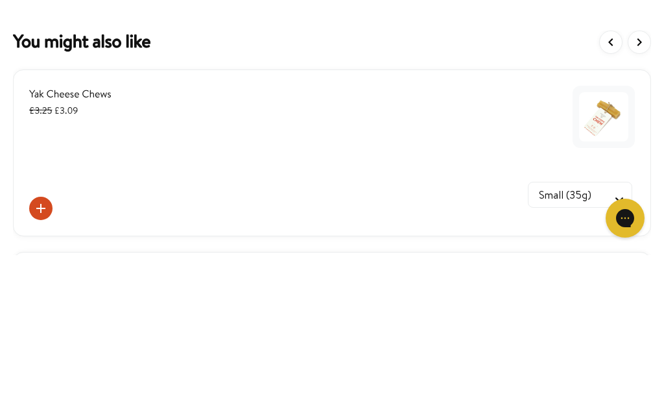
scroll to position [705, 0]
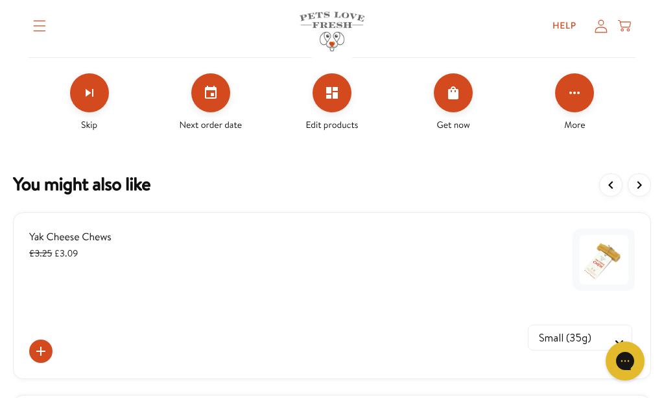
click at [574, 102] on button "Click for more options" at bounding box center [574, 92] width 39 height 39
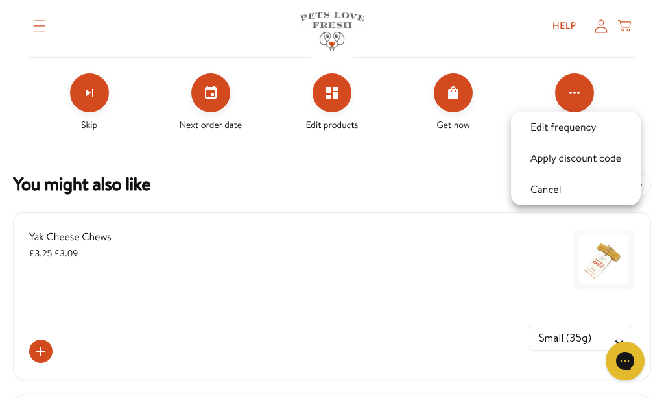
click at [346, 101] on div at bounding box center [332, 199] width 664 height 398
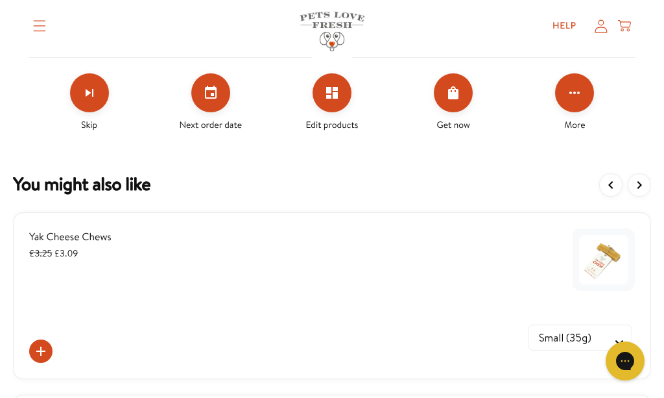
click at [337, 102] on button "Edit products" at bounding box center [332, 92] width 39 height 39
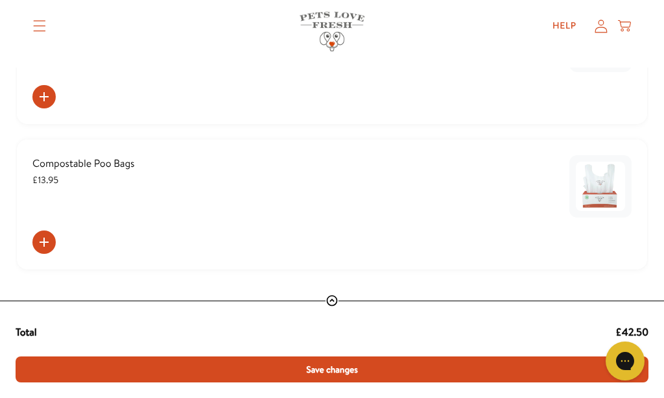
scroll to position [1413, 0]
click at [339, 376] on span "Save changes" at bounding box center [332, 369] width 52 height 14
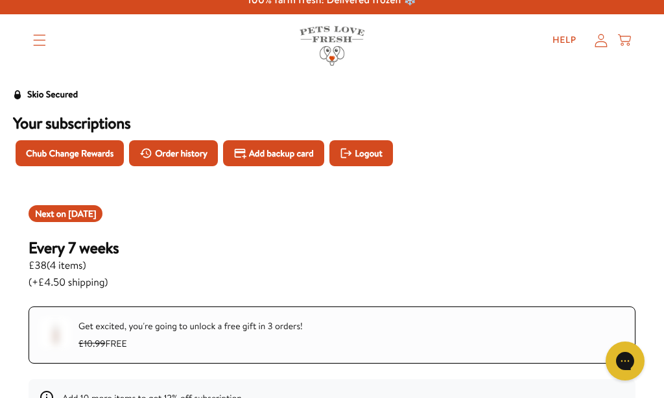
scroll to position [0, 0]
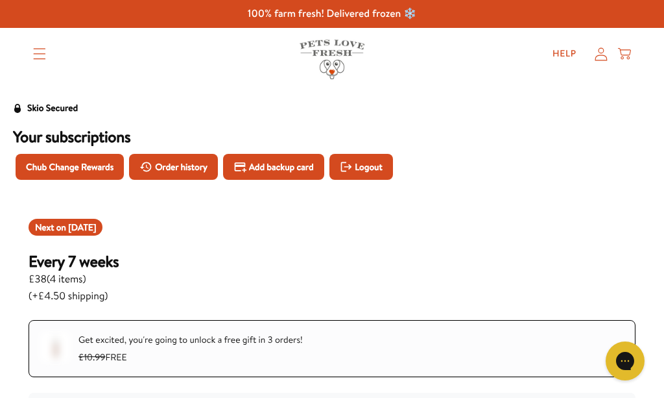
click at [47, 56] on summary "Translation missing: en.sections.header.menu" at bounding box center [40, 54] width 34 height 32
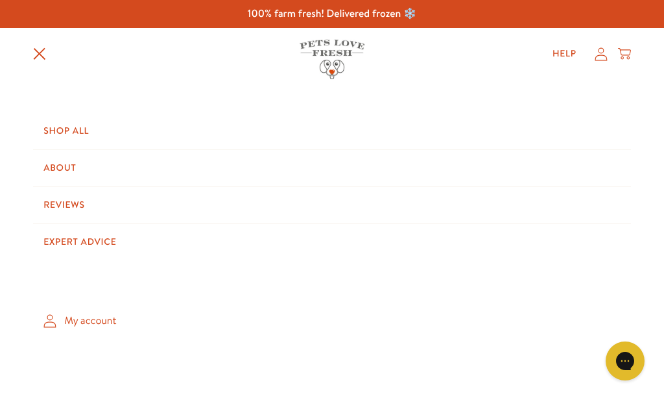
scroll to position [5, 0]
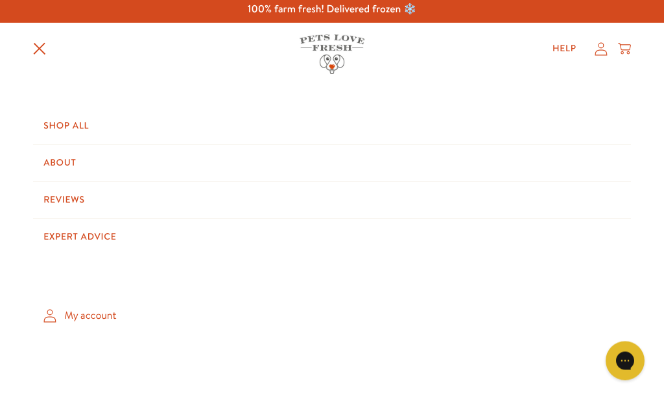
click at [84, 322] on link "My account" at bounding box center [332, 316] width 598 height 38
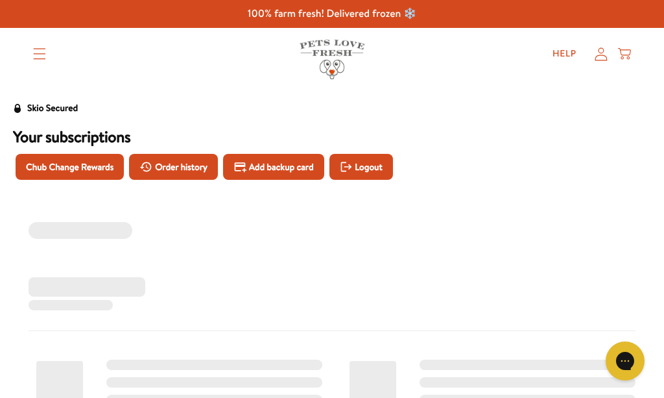
click at [236, 339] on div "‌ ‌ ‌ ‌ ‌ ‌ ‌ ‌ ‌ ‌ ‌ ‌ ‌ ‌ ‌ ‌" at bounding box center [332, 355] width 638 height 305
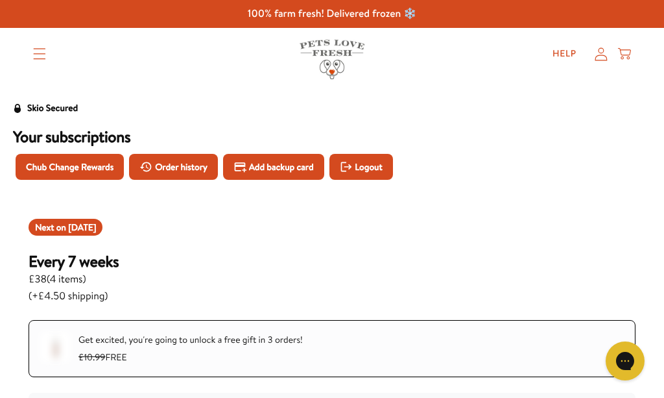
scroll to position [143, 0]
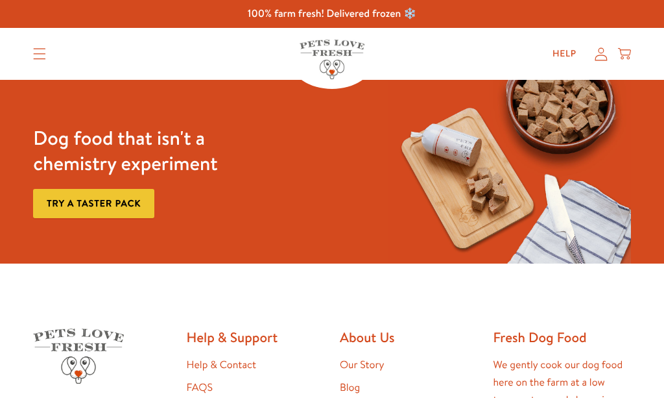
click at [235, 361] on link "Help & Contact" at bounding box center [221, 364] width 69 height 14
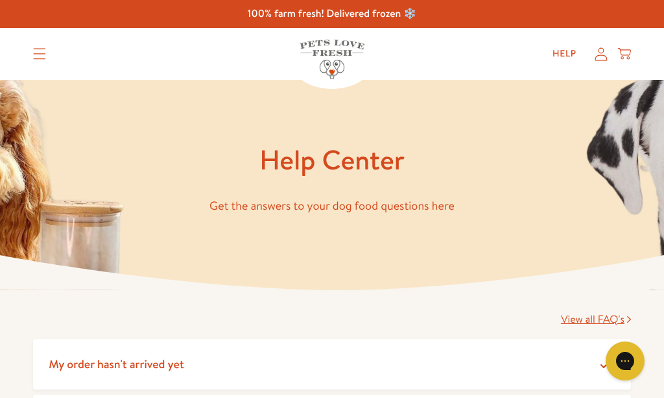
click at [38, 57] on icon "Translation missing: en.sections.header.menu" at bounding box center [39, 54] width 13 height 12
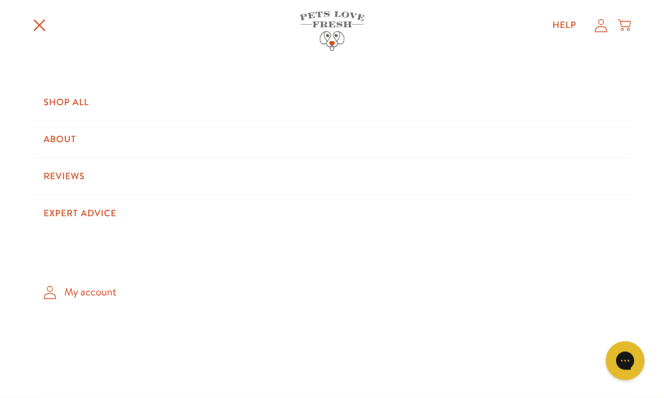
scroll to position [116, 0]
click at [93, 299] on link "My account" at bounding box center [332, 292] width 598 height 38
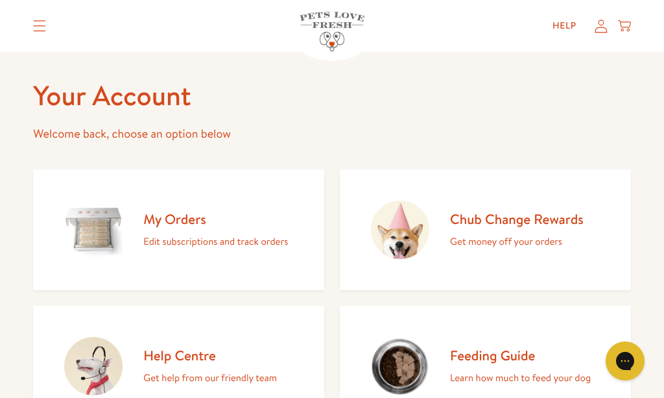
click at [201, 245] on p "Edit subscriptions and track orders" at bounding box center [215, 241] width 145 height 17
